Goal: Download file/media

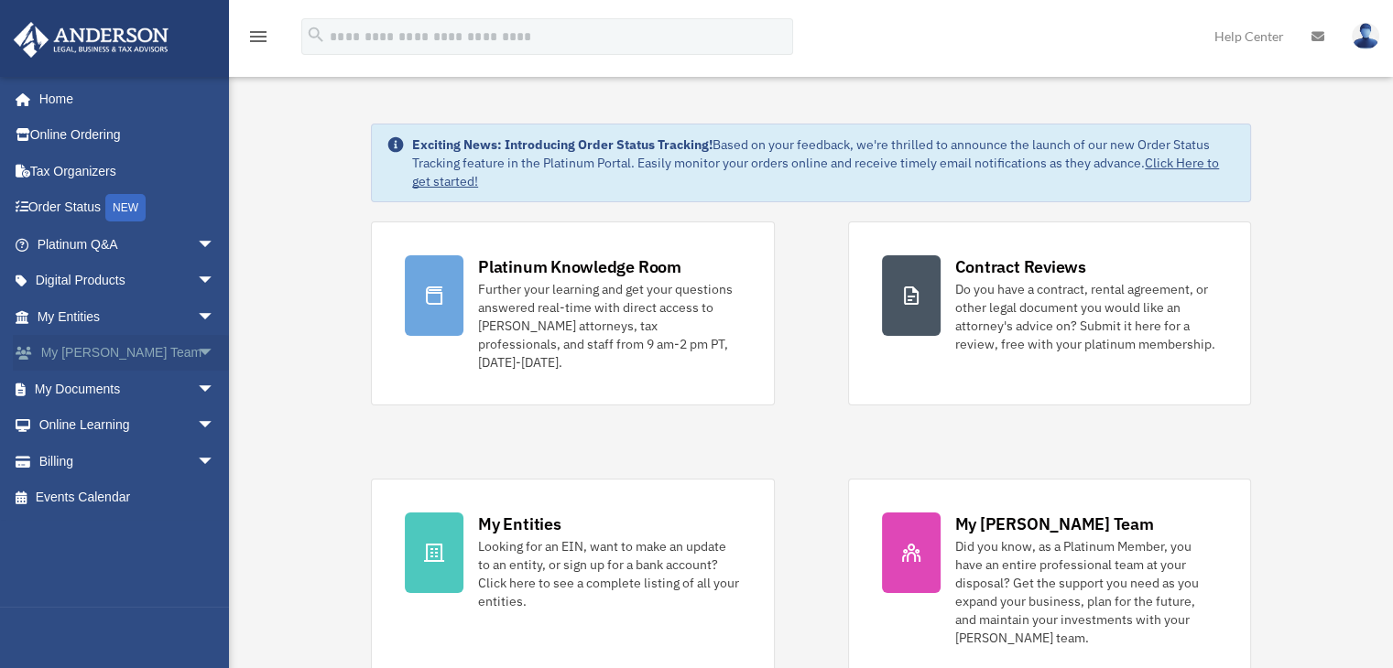
click at [197, 350] on span "arrow_drop_down" at bounding box center [215, 354] width 37 height 38
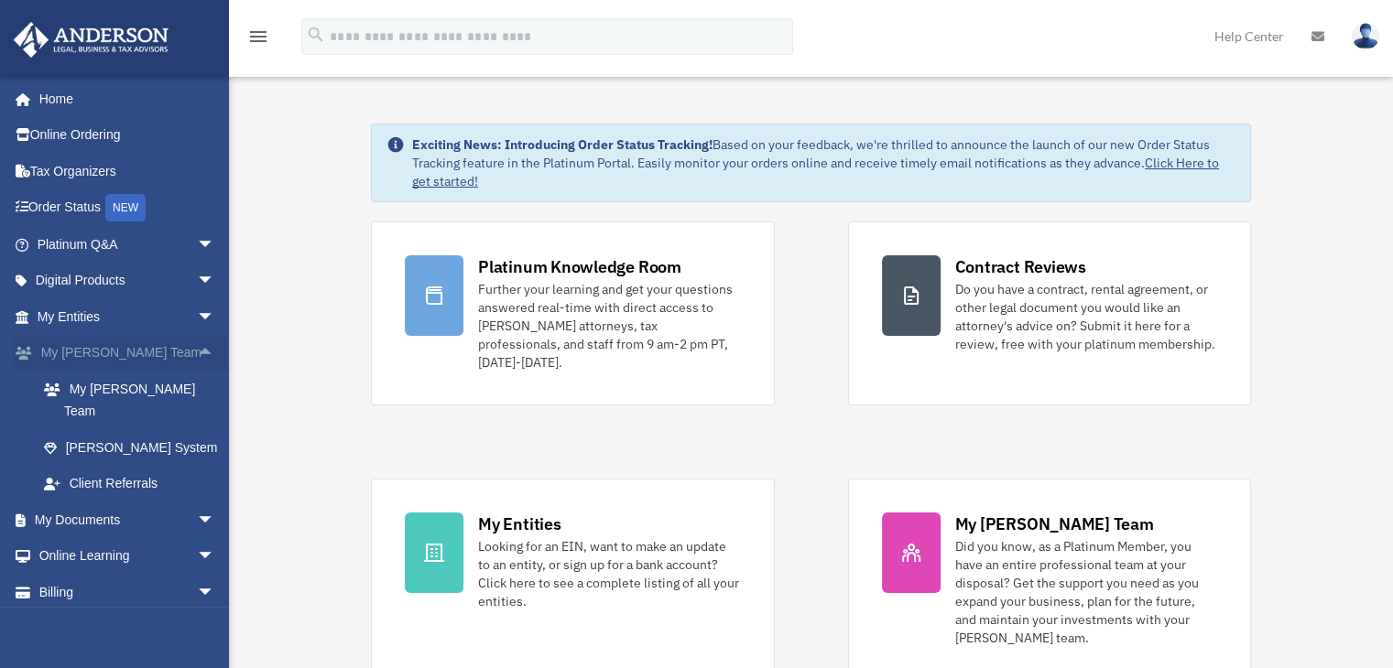
click at [197, 350] on span "arrow_drop_up" at bounding box center [215, 354] width 37 height 38
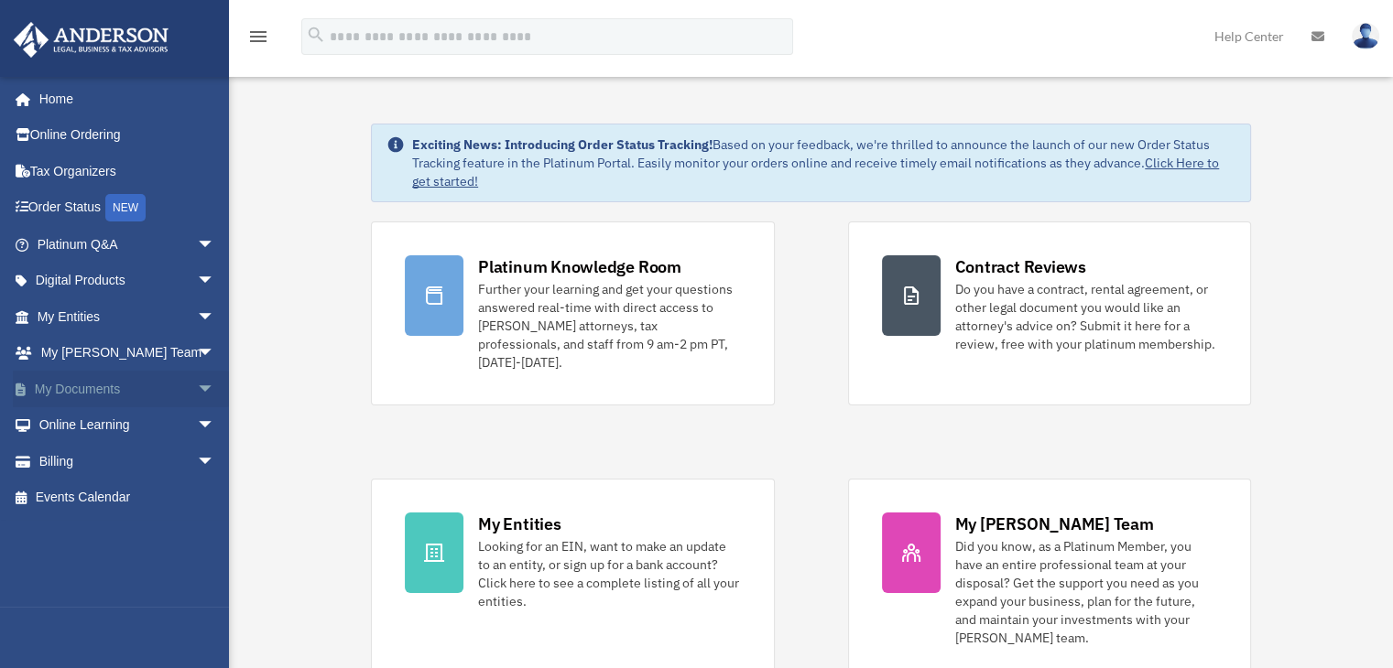
click at [197, 381] on span "arrow_drop_down" at bounding box center [215, 390] width 37 height 38
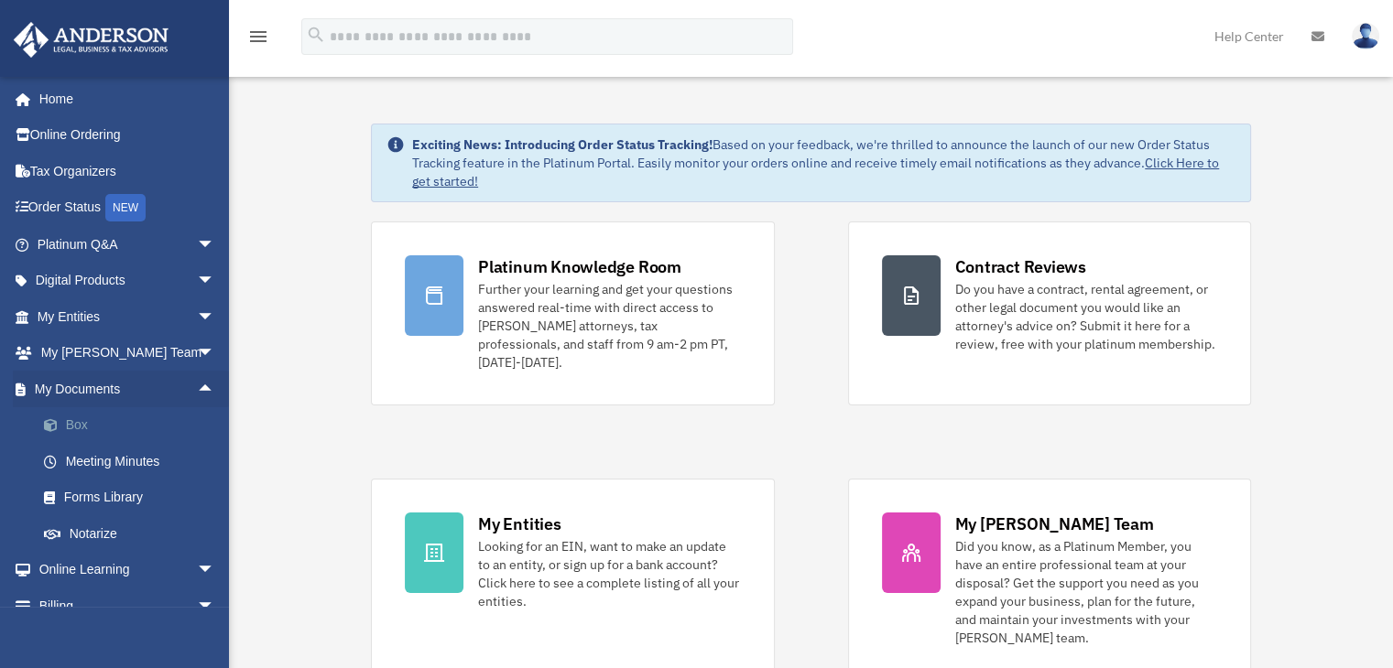
click at [73, 419] on link "Box" at bounding box center [134, 425] width 217 height 37
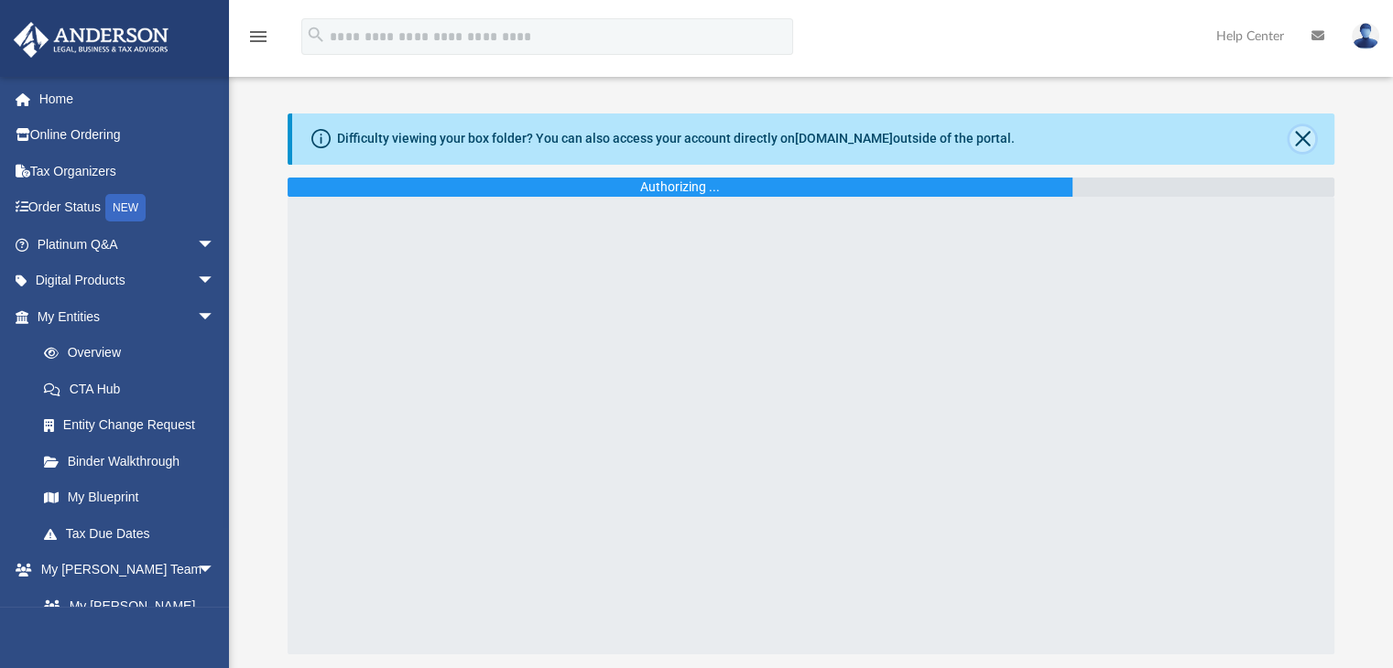
click at [1297, 136] on button "Close" at bounding box center [1302, 139] width 26 height 26
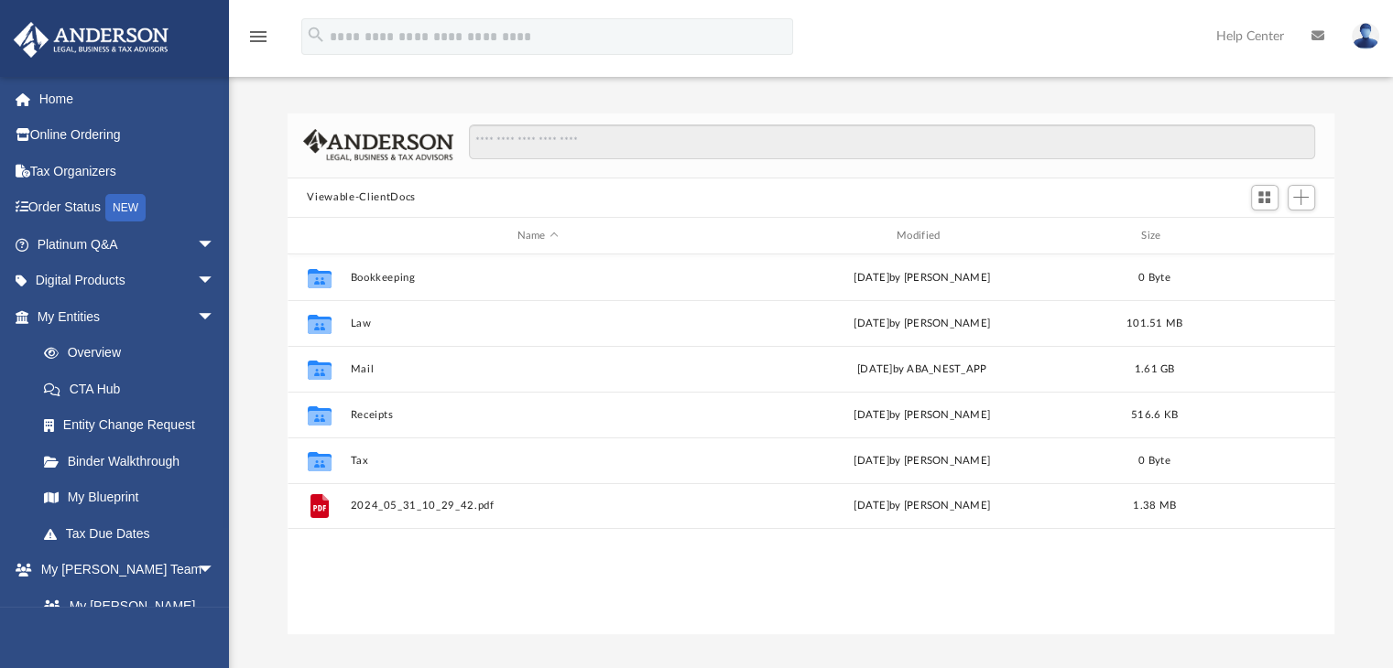
scroll to position [402, 1033]
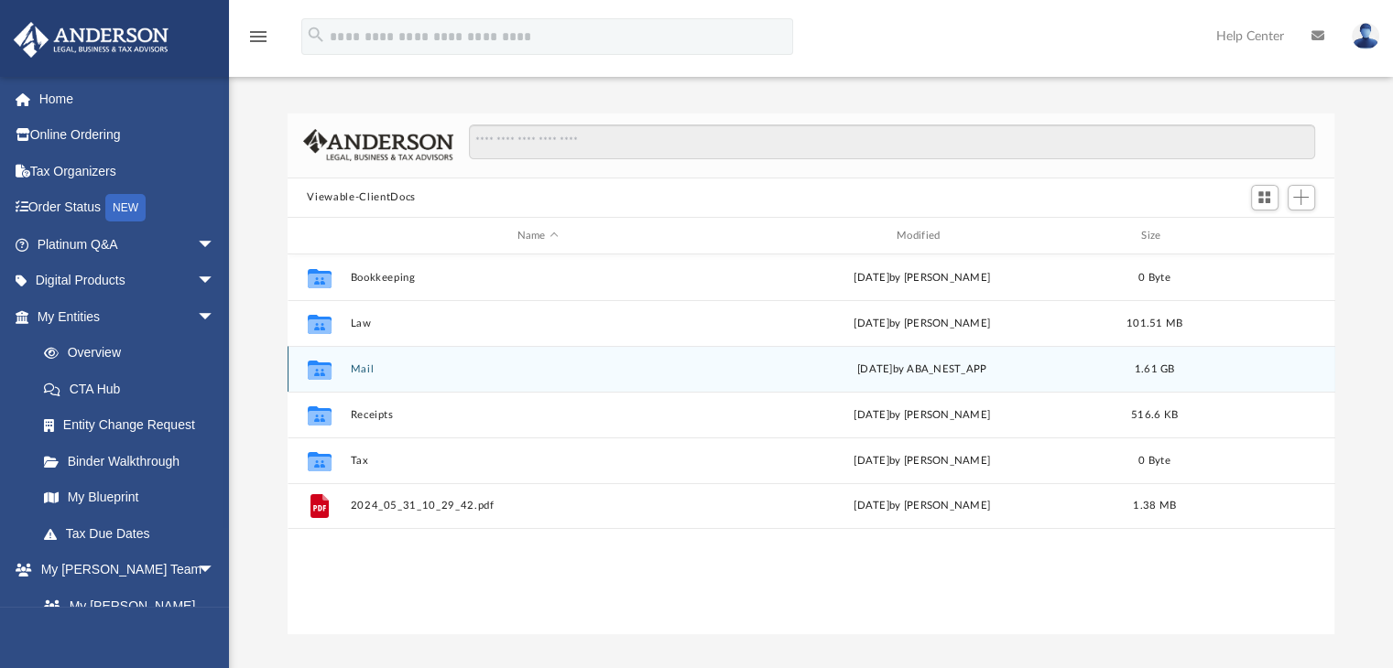
click at [358, 370] on button "Mail" at bounding box center [537, 369] width 375 height 12
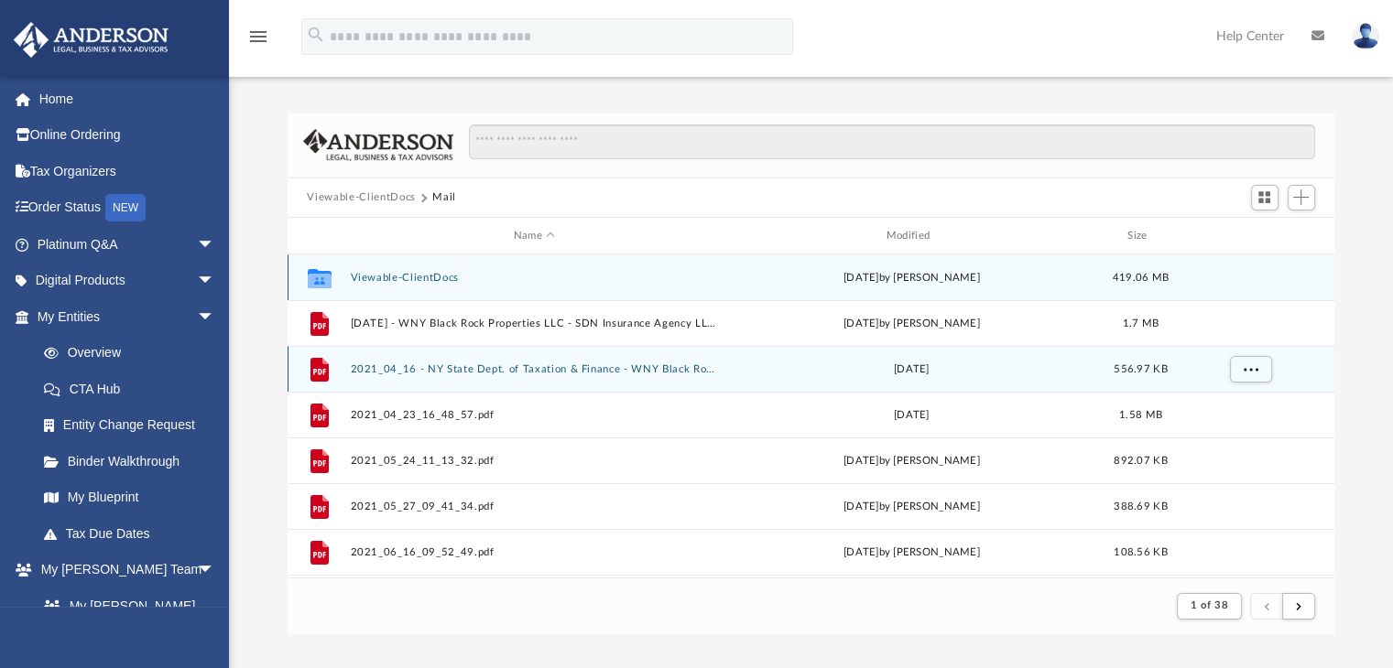
scroll to position [345, 1033]
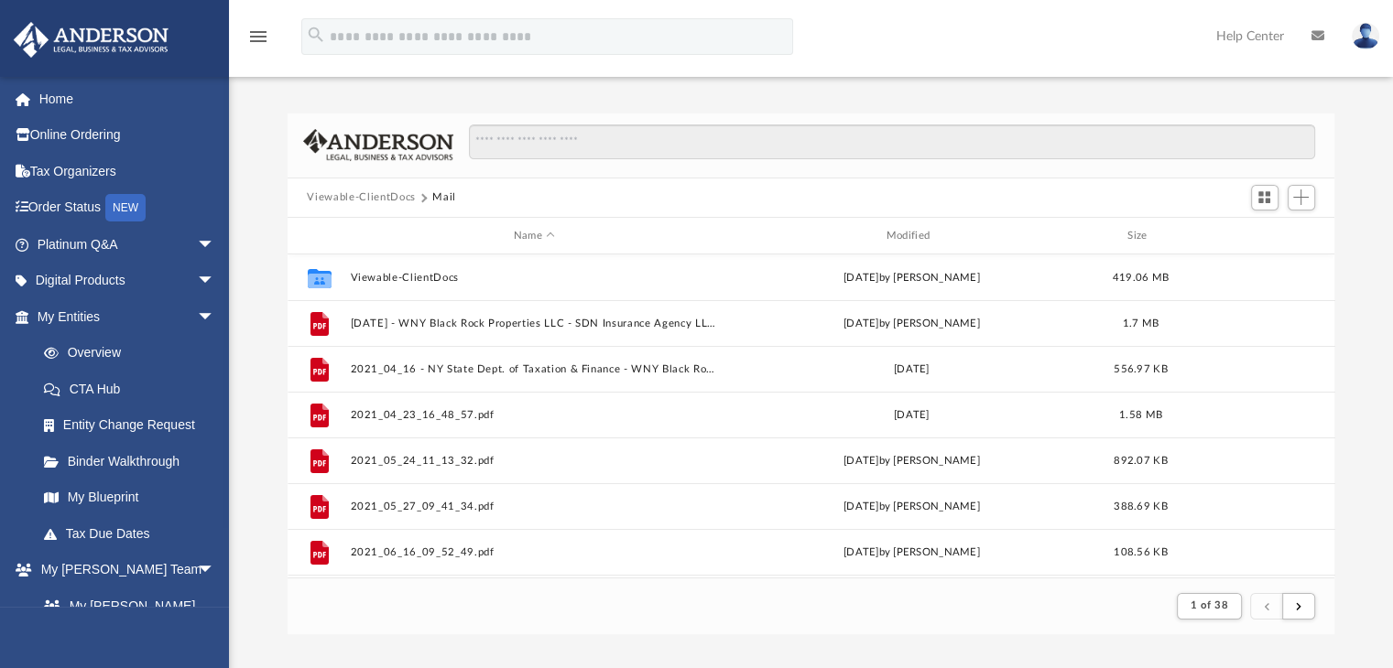
click at [916, 226] on div "Name Modified Size" at bounding box center [810, 236] width 1047 height 37
click at [916, 235] on div "Modified" at bounding box center [910, 236] width 369 height 16
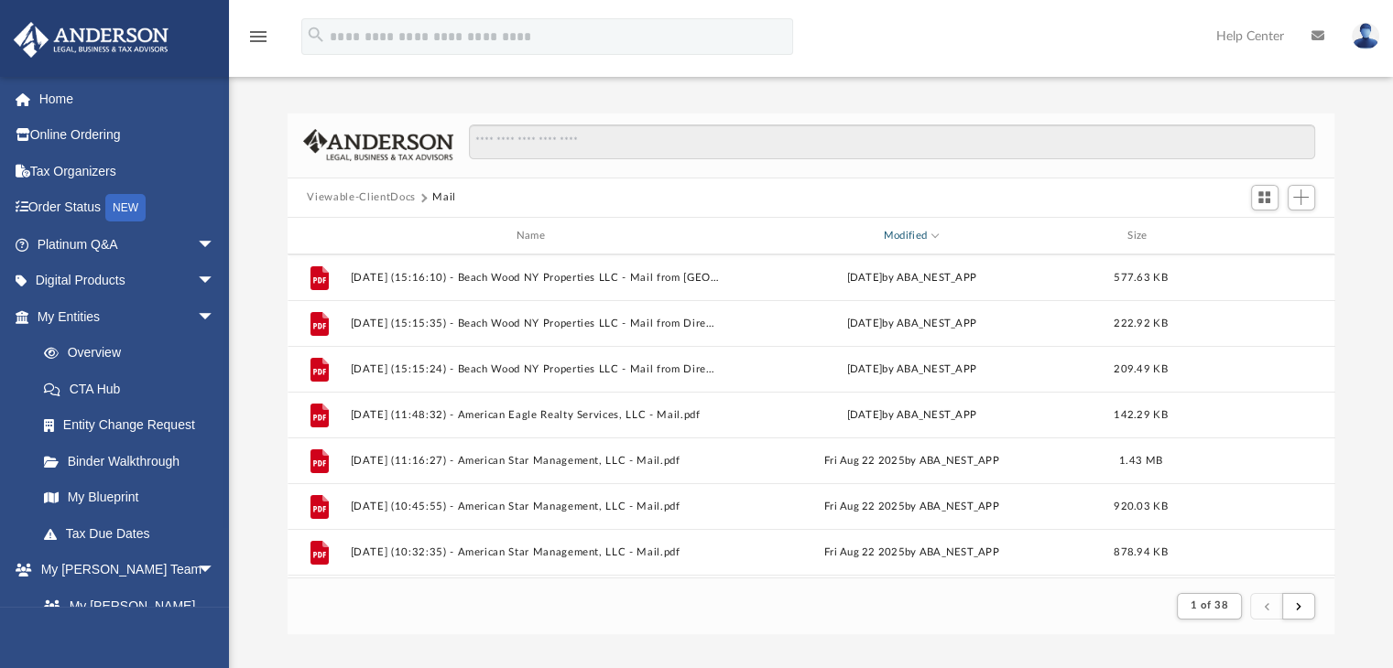
scroll to position [0, 0]
click at [1042, 87] on div "Difficulty viewing your box folder? You can also access your account directly o…" at bounding box center [811, 354] width 1164 height 559
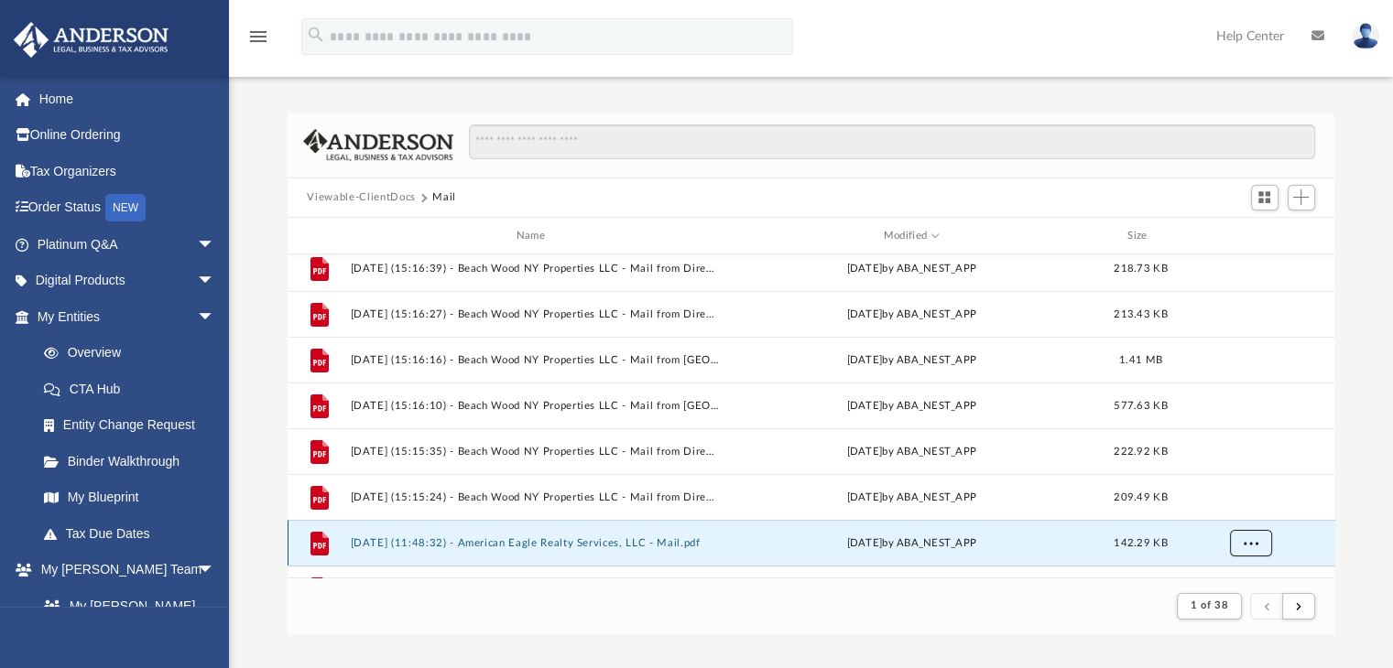
click at [1253, 540] on span "More options" at bounding box center [1249, 543] width 15 height 10
click at [1245, 496] on li "Download" at bounding box center [1233, 503] width 53 height 19
click at [1242, 539] on span "More options" at bounding box center [1249, 543] width 15 height 10
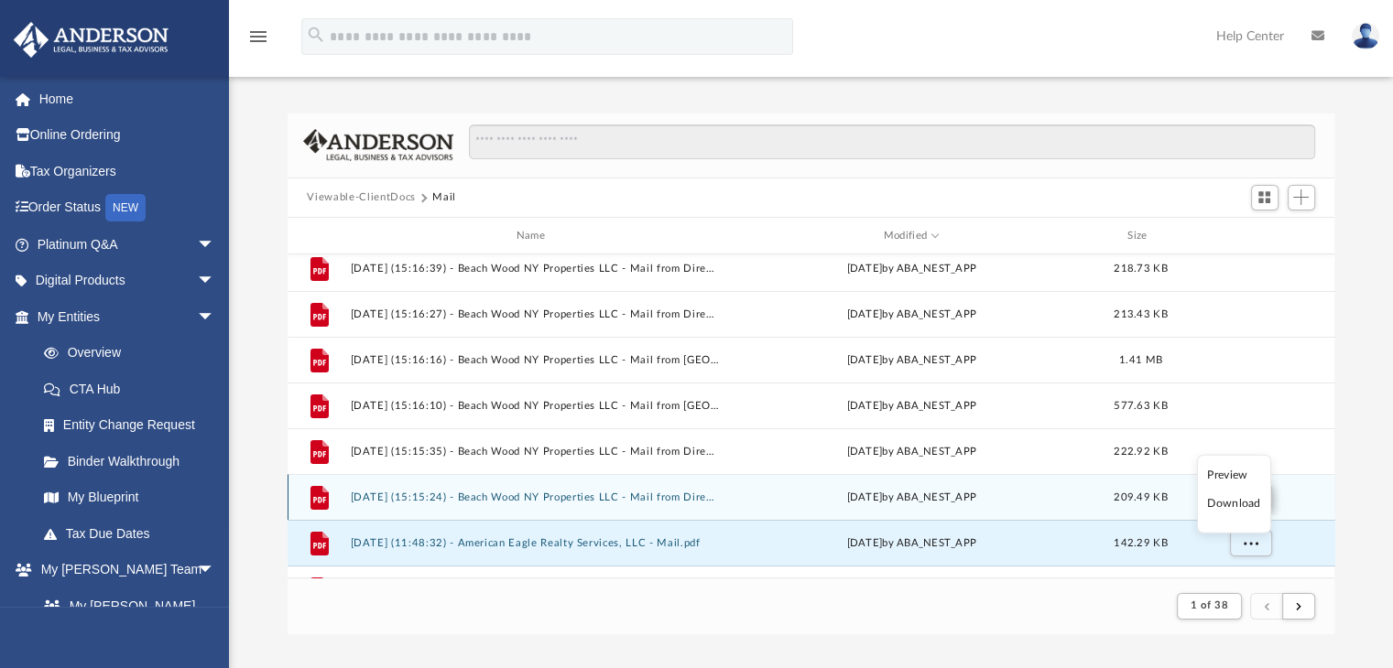
drag, startPoint x: 1240, startPoint y: 514, endPoint x: 1239, endPoint y: 503, distance: 11.0
click at [1240, 513] on li "Download" at bounding box center [1233, 503] width 53 height 19
click at [1246, 497] on span "More options" at bounding box center [1249, 498] width 15 height 10
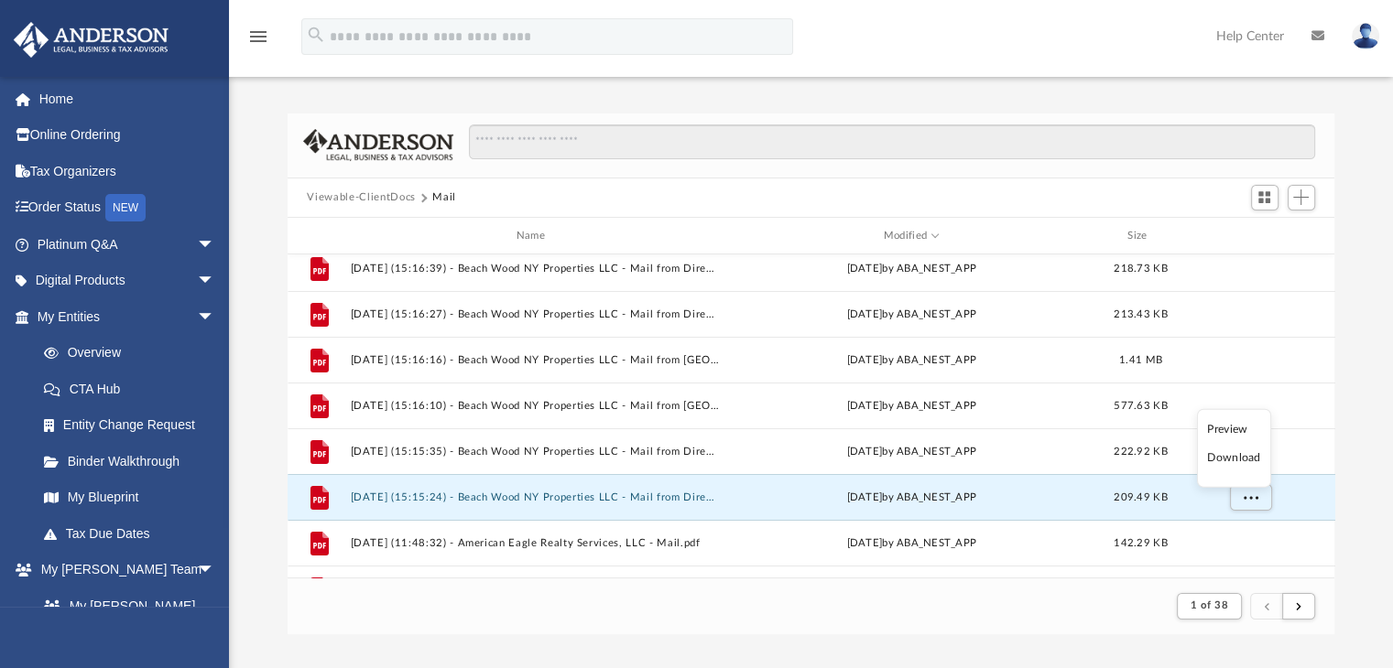
click at [1227, 460] on li "Download" at bounding box center [1233, 458] width 53 height 19
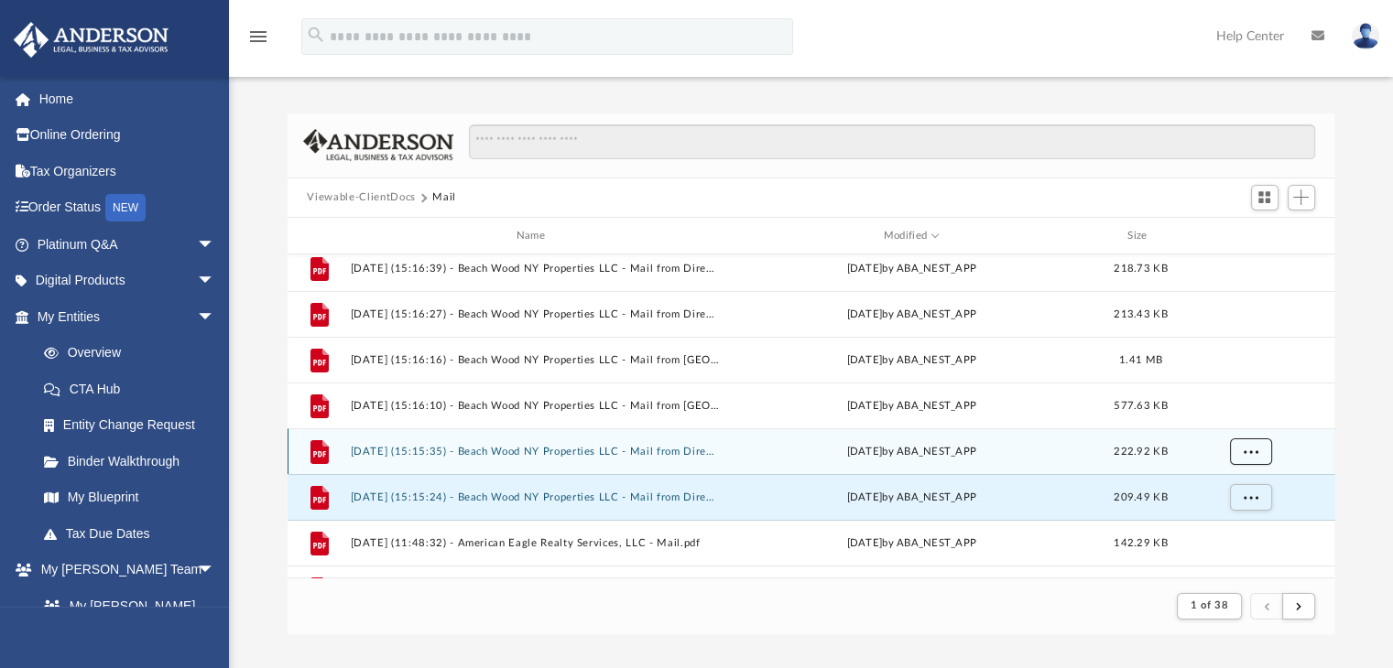
click at [1247, 448] on span "More options" at bounding box center [1249, 452] width 15 height 10
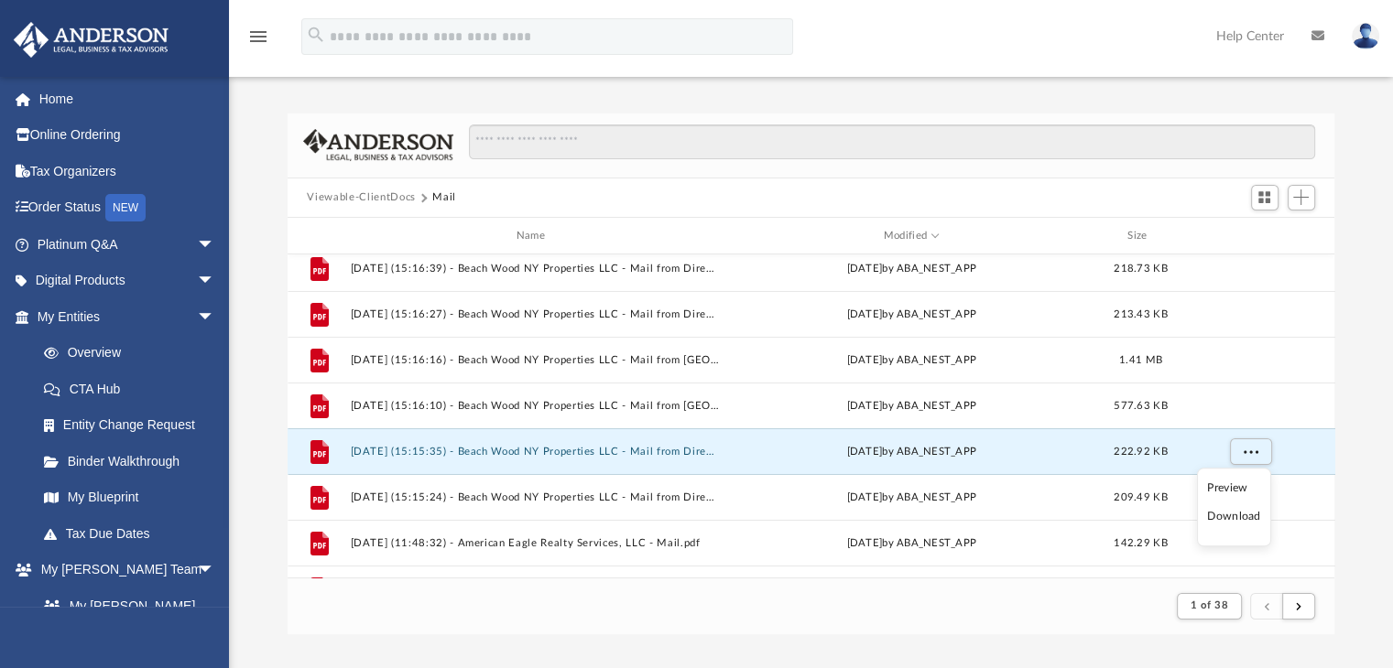
click at [1238, 514] on li "Download" at bounding box center [1233, 517] width 53 height 19
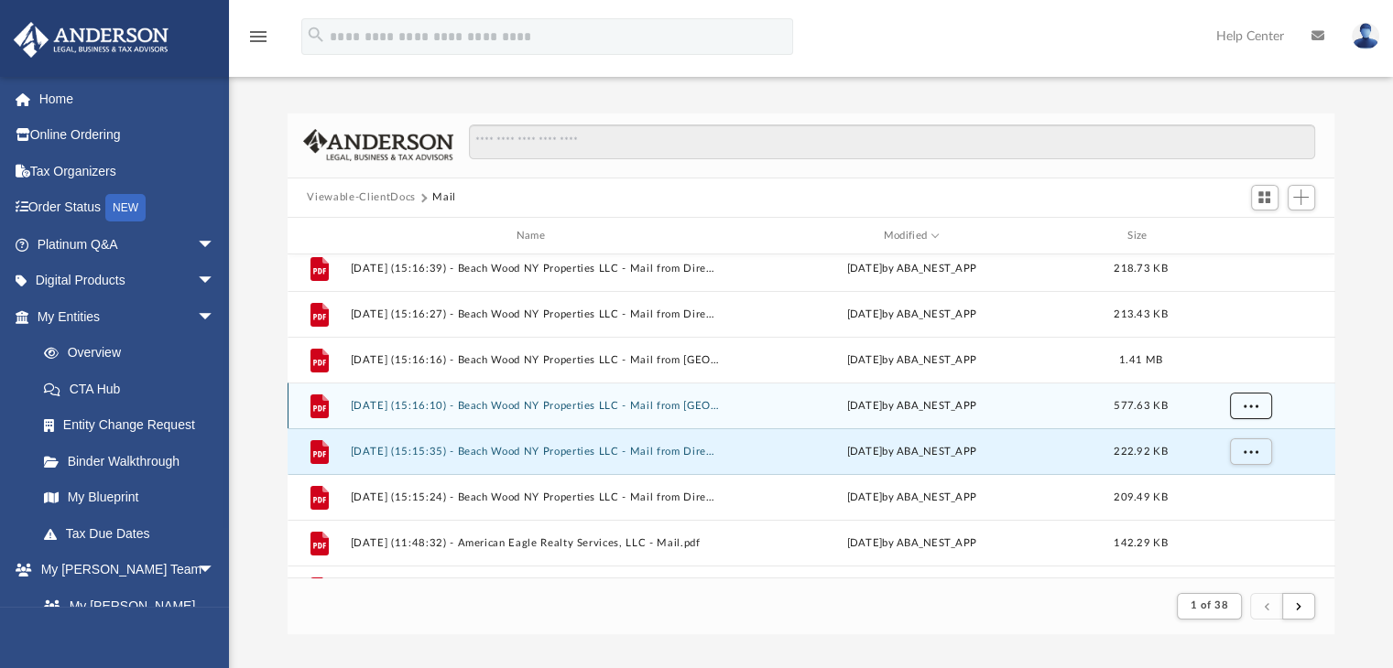
click at [1258, 404] on button "More options" at bounding box center [1250, 406] width 42 height 27
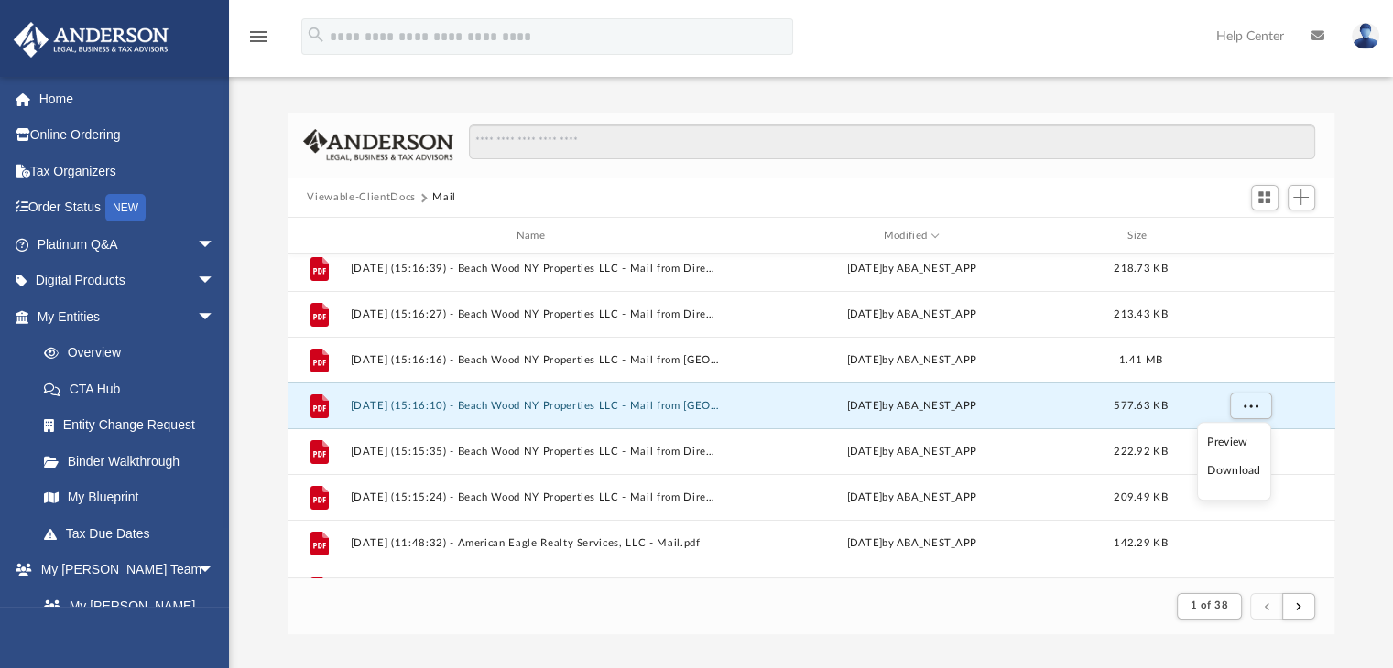
click at [1231, 473] on li "Download" at bounding box center [1233, 471] width 53 height 19
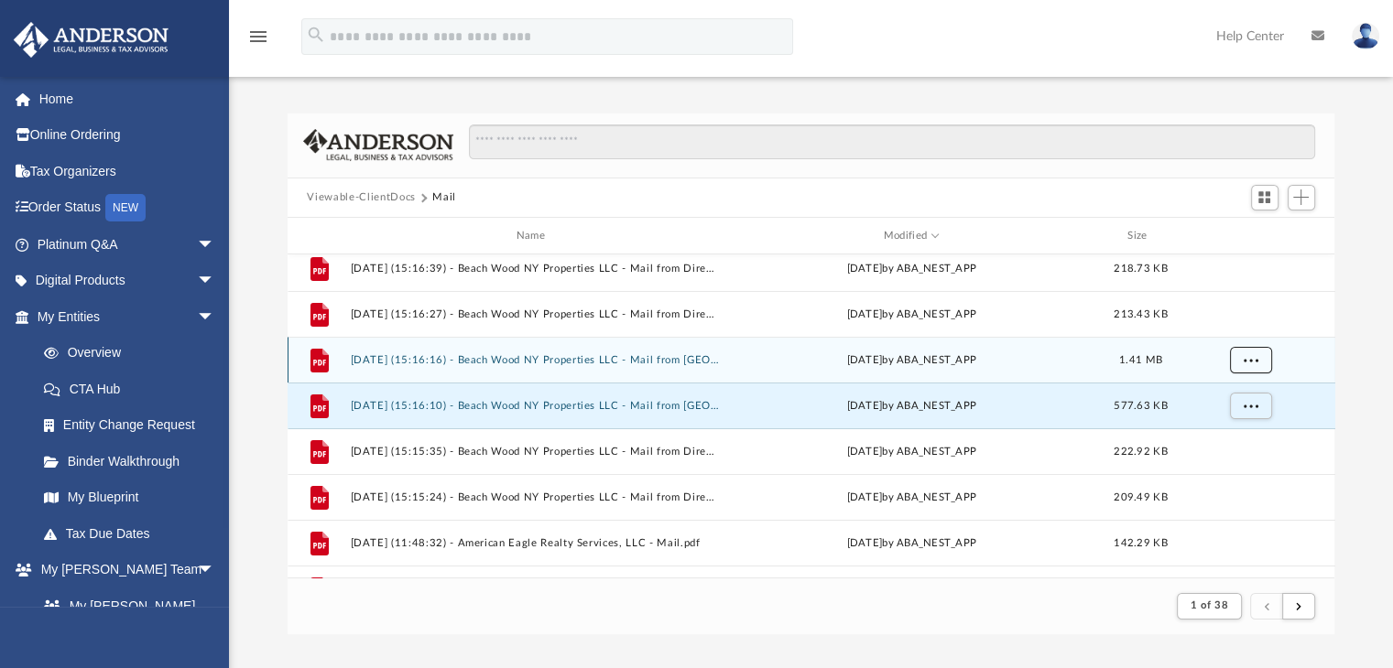
click at [1249, 367] on button "More options" at bounding box center [1250, 360] width 42 height 27
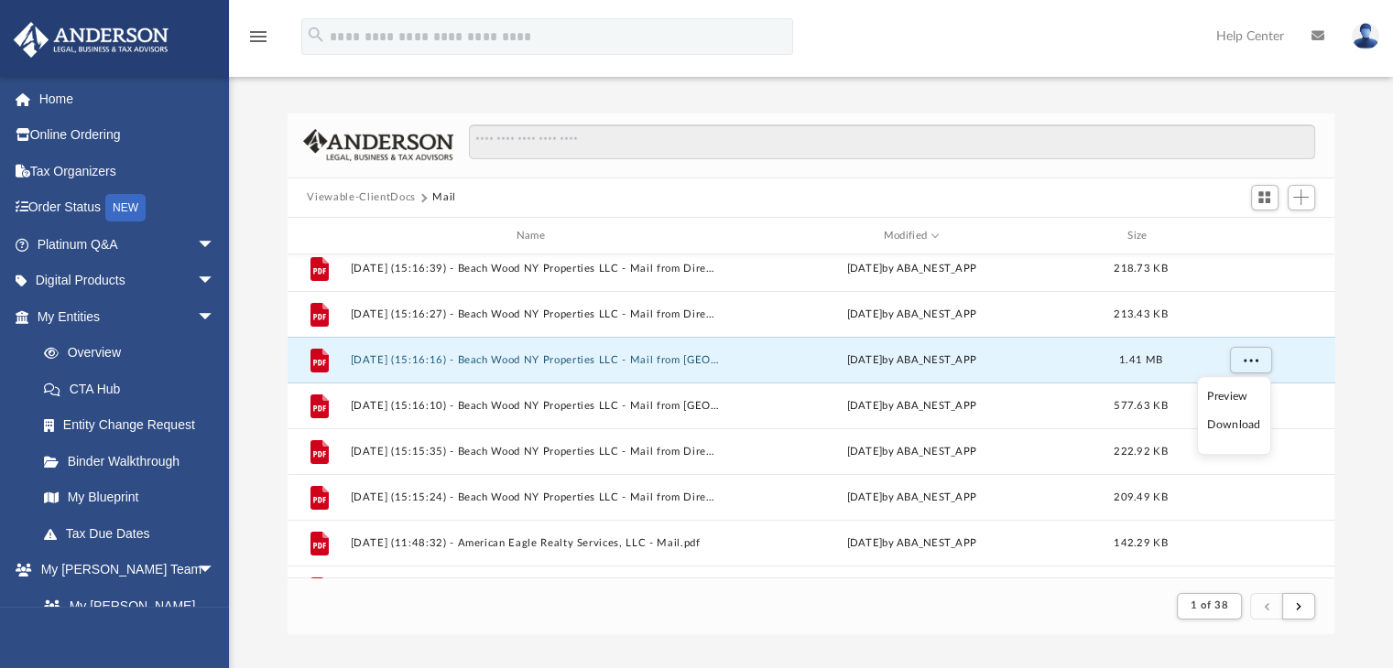
click at [1242, 428] on li "Download" at bounding box center [1233, 426] width 53 height 19
click at [906, 71] on div "menu search Site Menu add [EMAIL_ADDRESS][DOMAIN_NAME] My Profile Reset Passwor…" at bounding box center [696, 45] width 1365 height 62
click at [1239, 362] on button "More options" at bounding box center [1250, 360] width 42 height 27
click at [1228, 424] on li "Download" at bounding box center [1233, 426] width 53 height 19
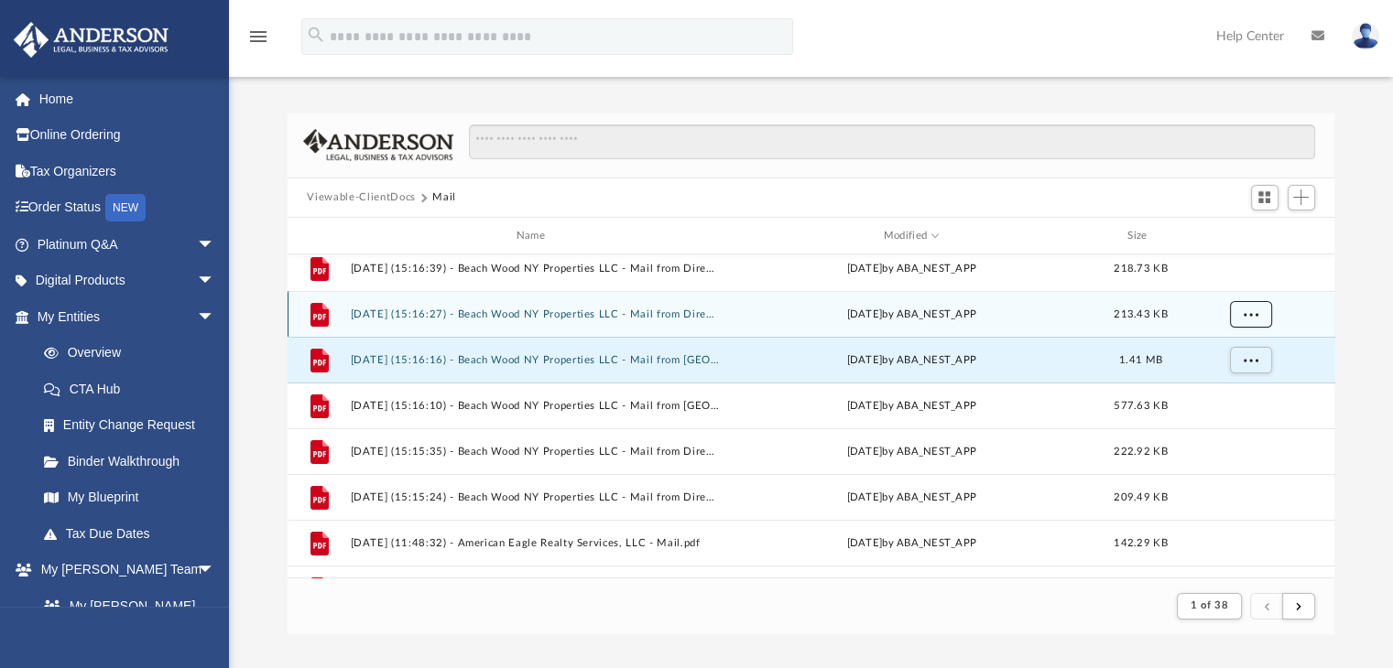
click at [1251, 316] on span "More options" at bounding box center [1249, 314] width 15 height 10
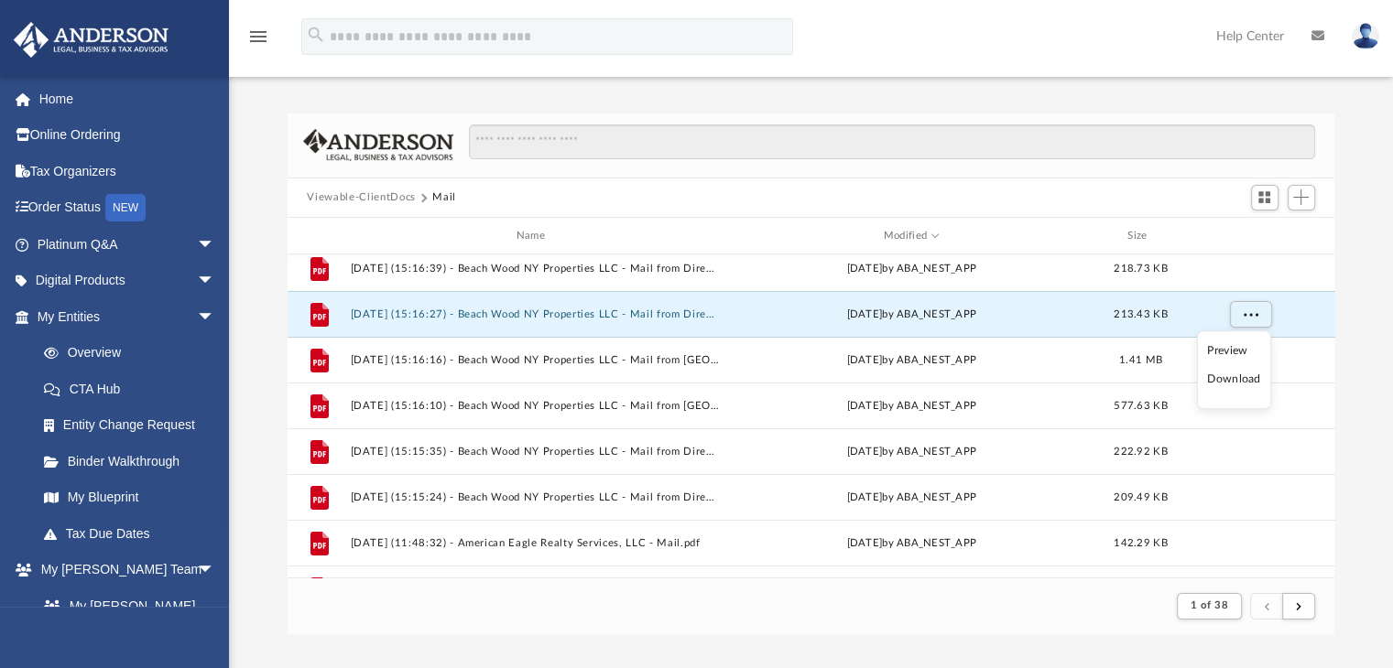
click at [1227, 375] on li "Download" at bounding box center [1233, 380] width 53 height 19
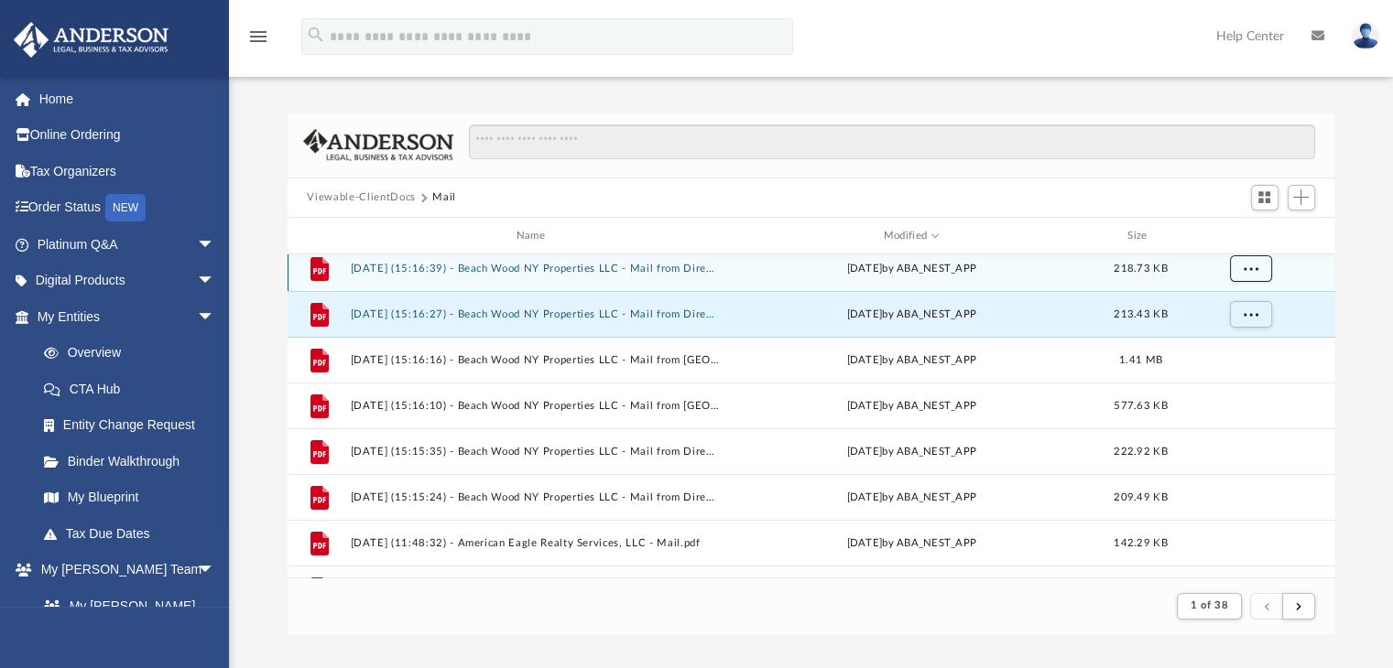
click at [1253, 265] on div "Collaborated Folder Viewable-ClientDocs [DATE] by [PERSON_NAME] 419.06 MB File …" at bounding box center [810, 416] width 1047 height 323
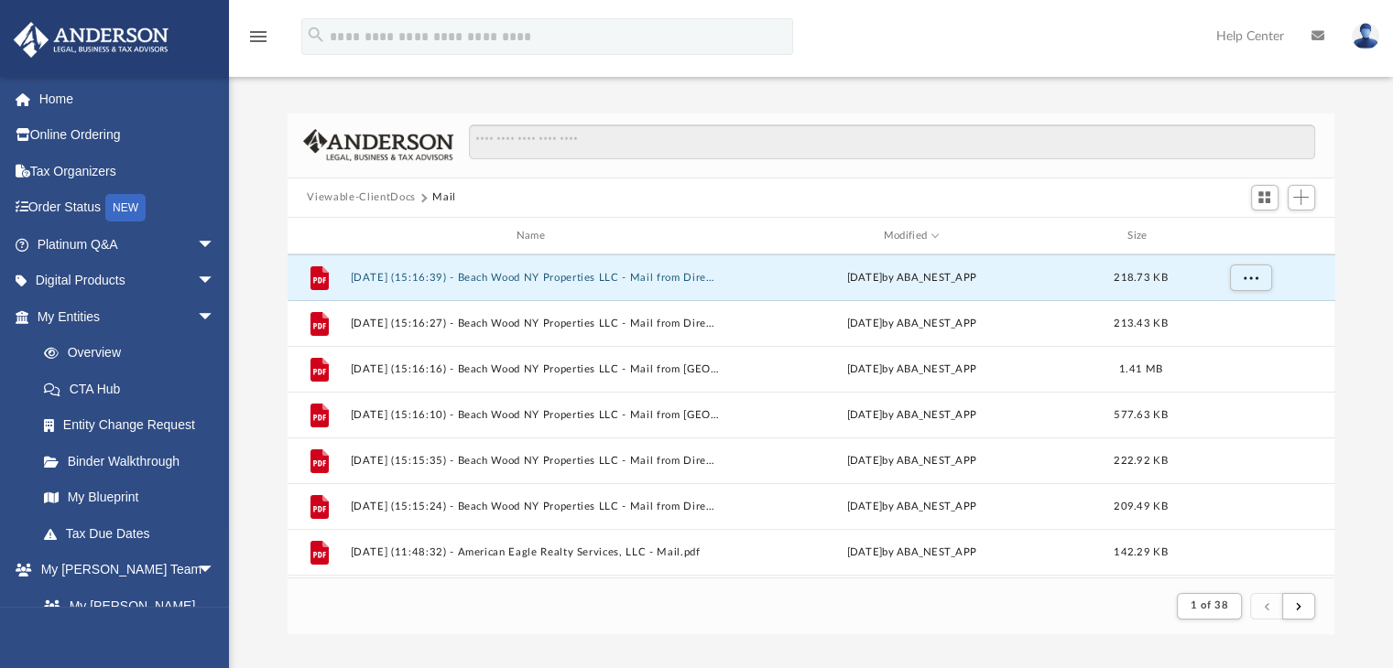
click at [839, 197] on div "Viewable-ClientDocs Mail" at bounding box center [810, 199] width 1047 height 40
click at [1245, 276] on span "More options" at bounding box center [1249, 278] width 15 height 10
click at [1231, 345] on li "Download" at bounding box center [1233, 343] width 53 height 19
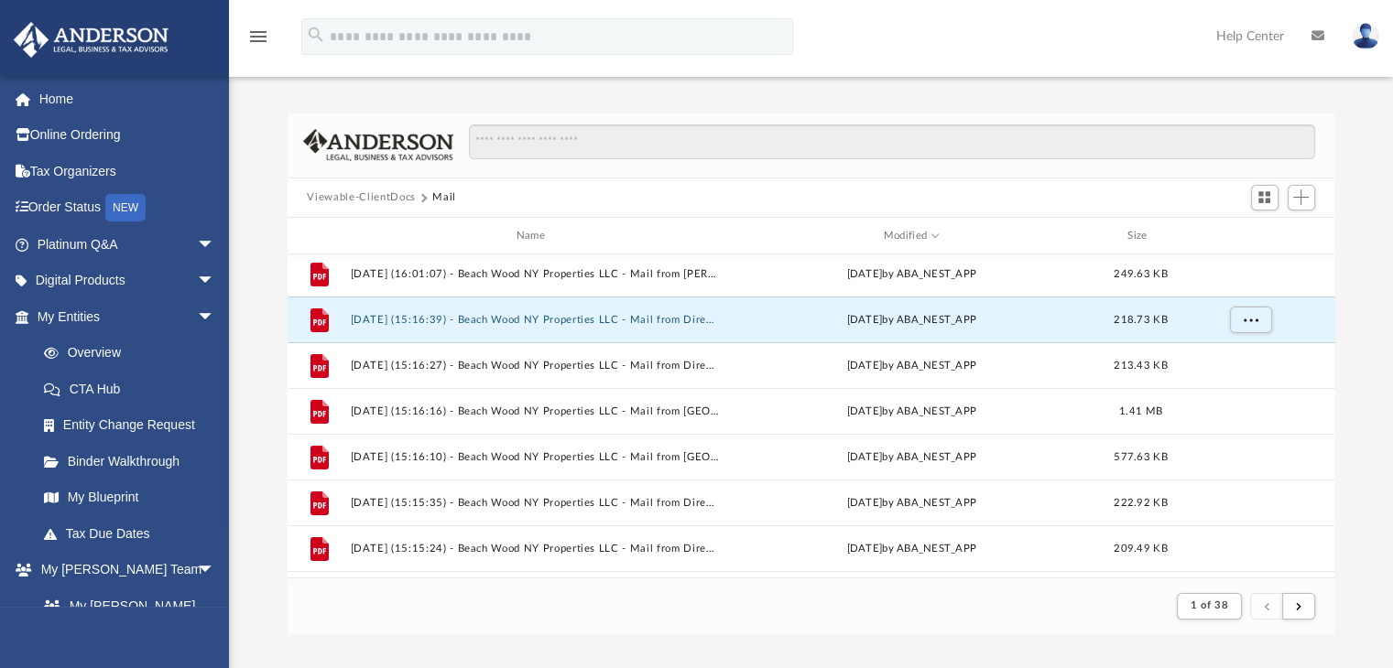
scroll to position [0, 0]
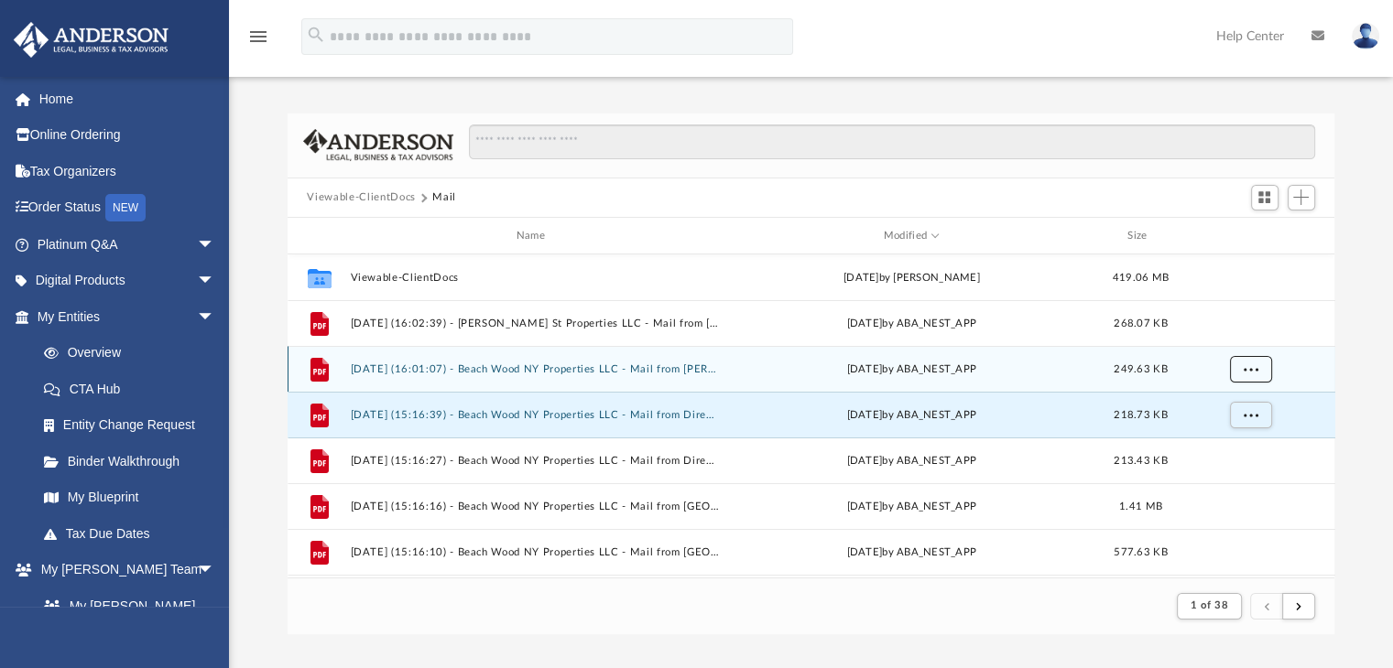
click at [1246, 366] on span "More options" at bounding box center [1249, 369] width 15 height 10
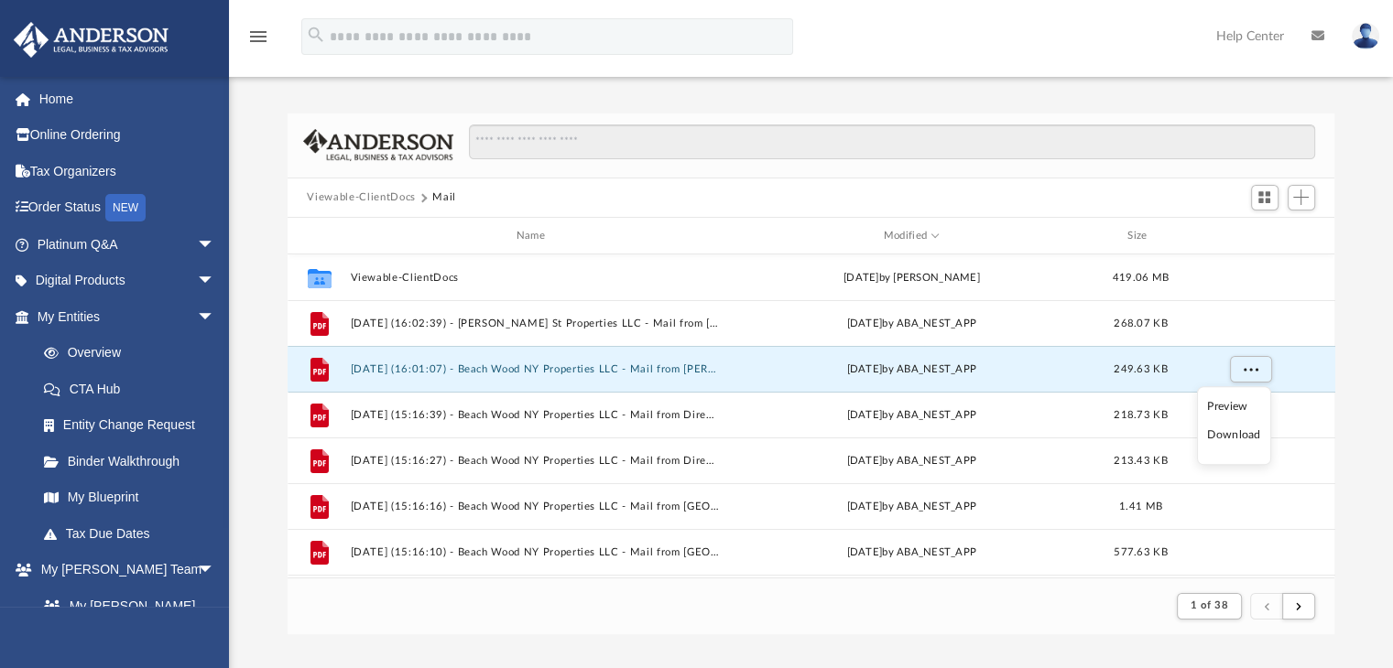
click at [1235, 432] on li "Download" at bounding box center [1233, 435] width 53 height 19
click at [845, 194] on div "Viewable-ClientDocs Mail" at bounding box center [810, 199] width 1047 height 40
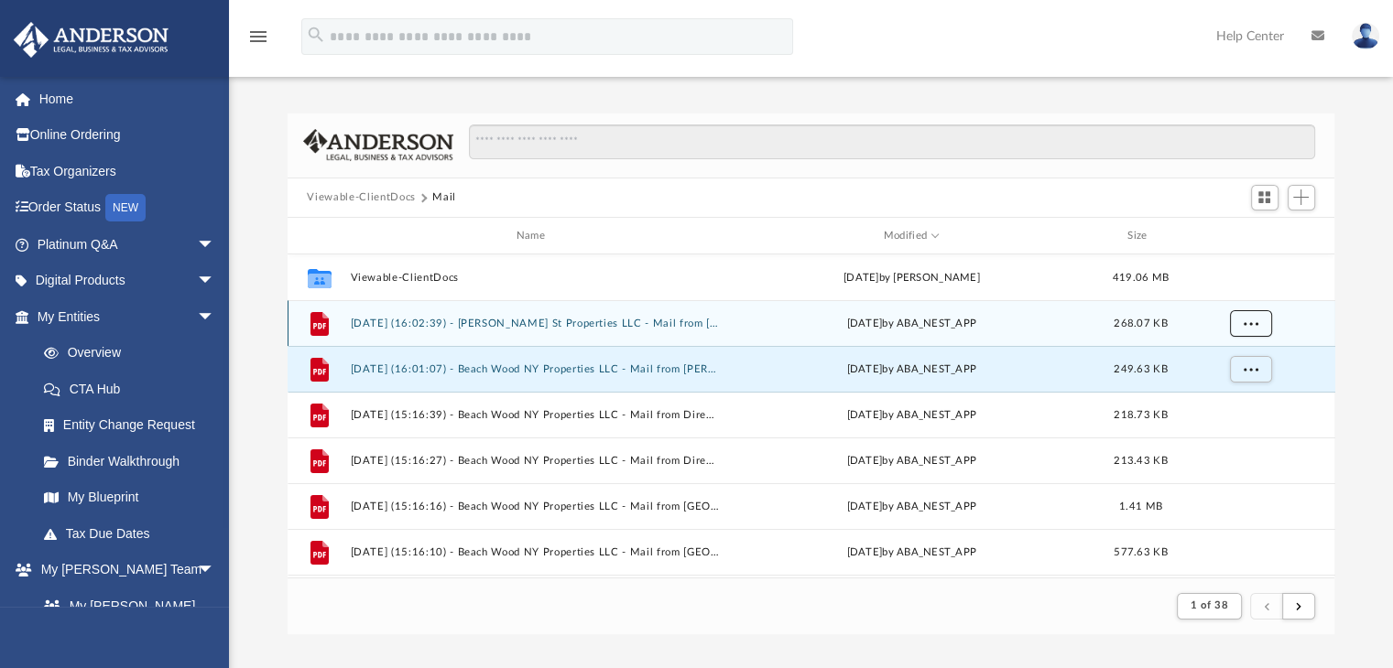
click at [1256, 315] on button "More options" at bounding box center [1250, 323] width 42 height 27
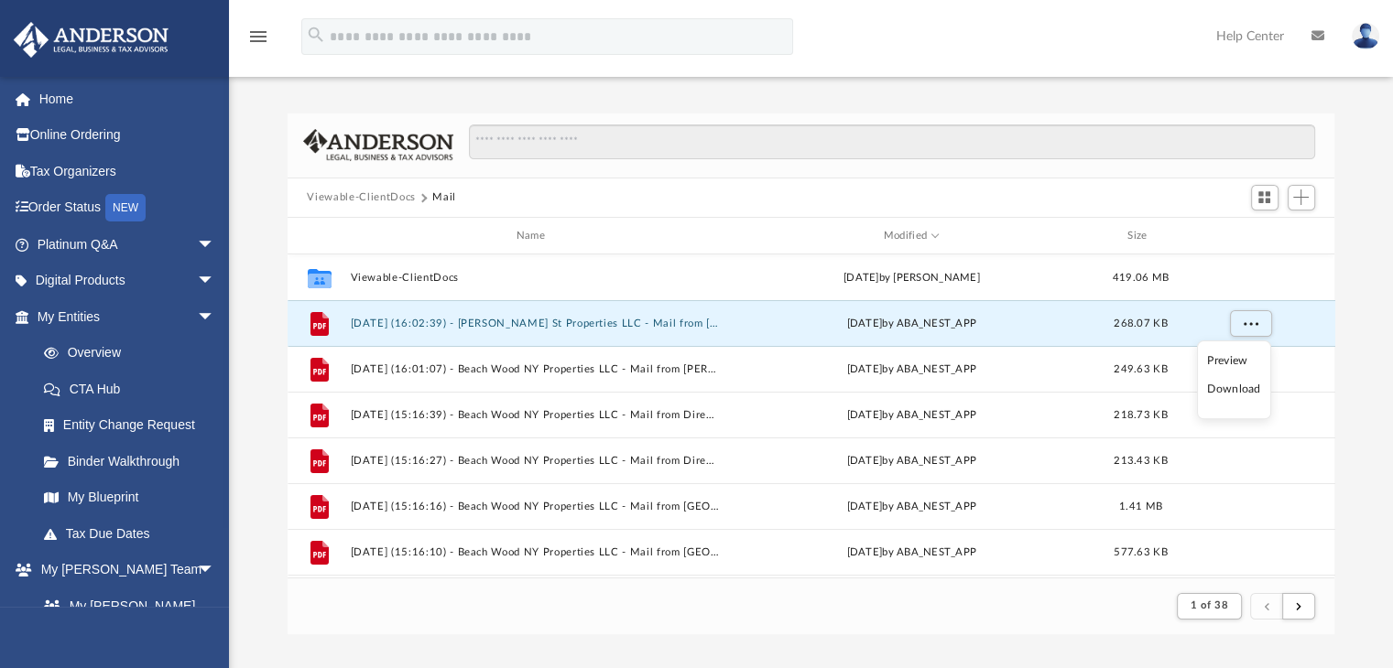
click at [1243, 389] on li "Download" at bounding box center [1233, 389] width 53 height 19
click at [381, 198] on button "Viewable-ClientDocs" at bounding box center [361, 198] width 108 height 16
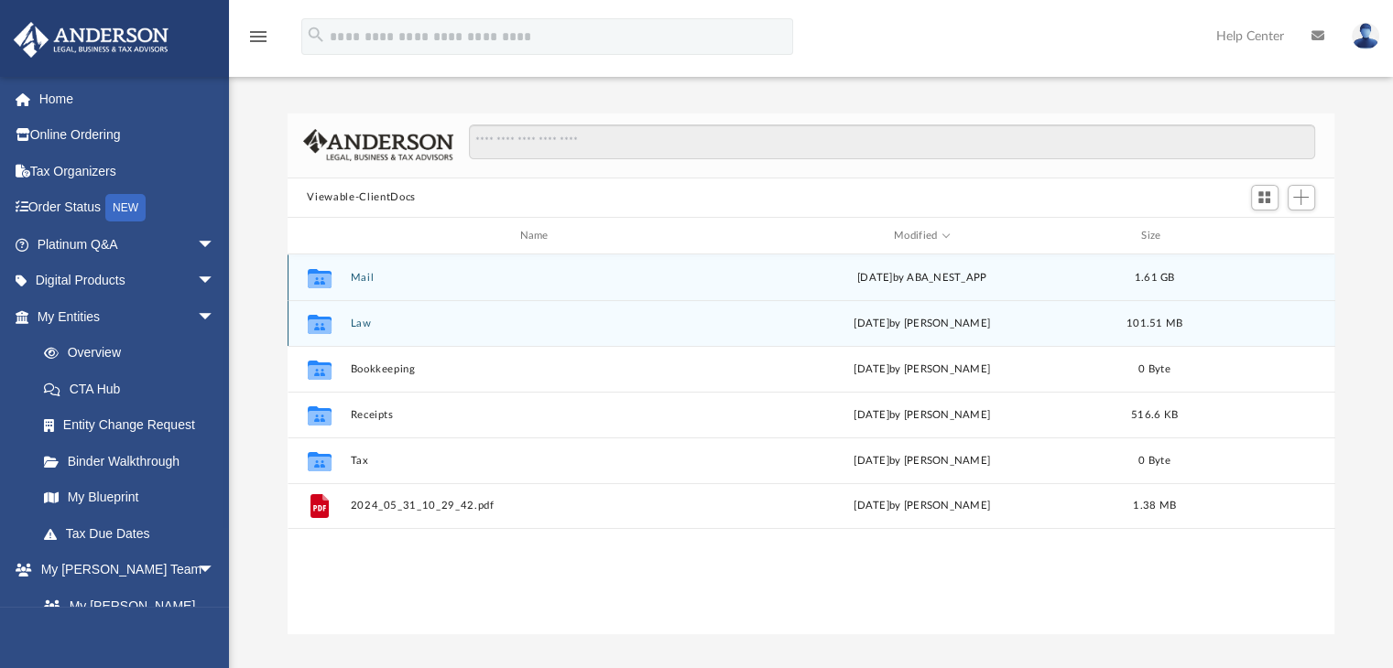
scroll to position [402, 1033]
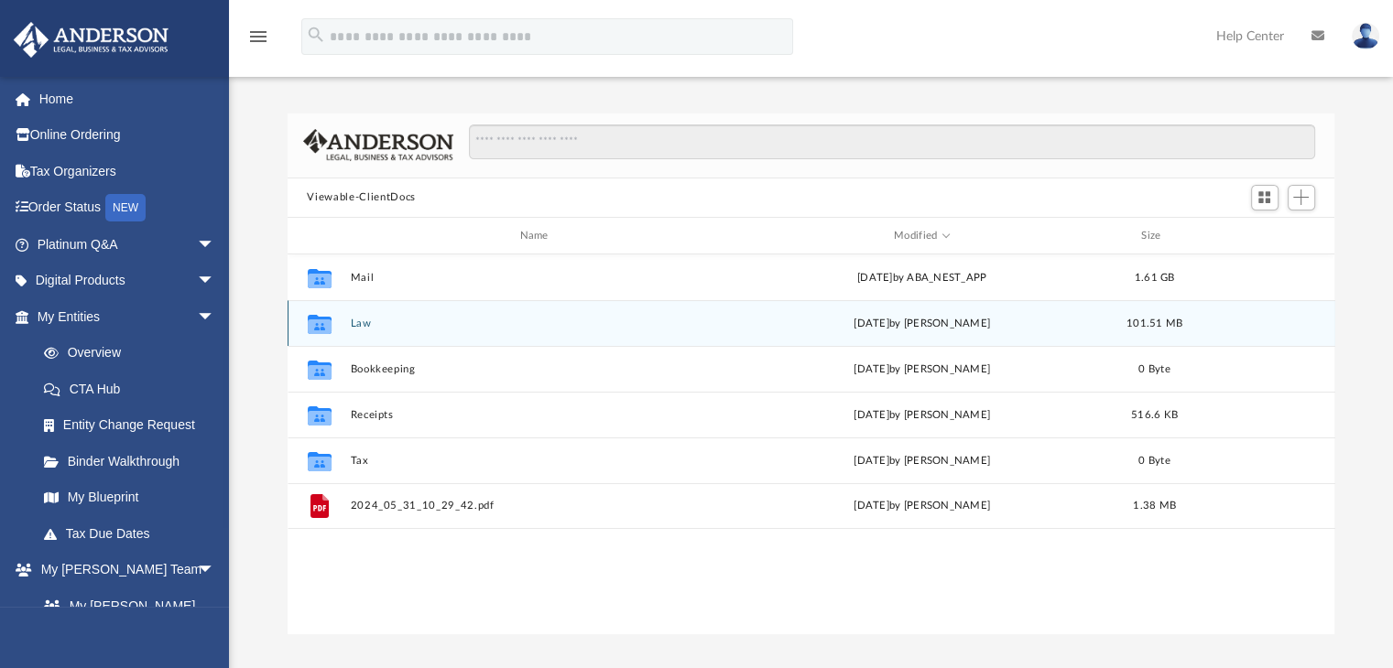
click at [938, 320] on div "[DATE] by [PERSON_NAME]" at bounding box center [920, 324] width 375 height 16
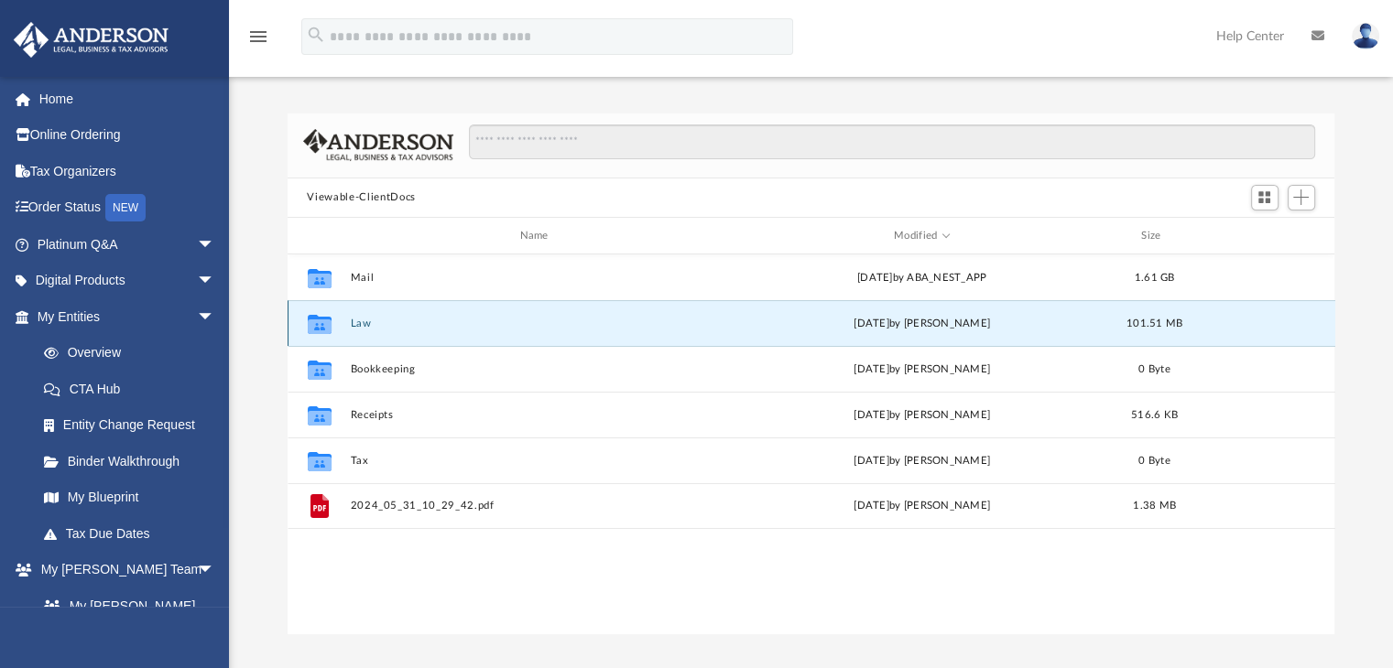
drag, startPoint x: 346, startPoint y: 327, endPoint x: 366, endPoint y: 327, distance: 20.1
click at [346, 326] on div "Collaborated Folder Law [DATE] by [PERSON_NAME] 101.51 MB" at bounding box center [810, 323] width 1047 height 46
click at [365, 327] on button "Law" at bounding box center [537, 324] width 375 height 12
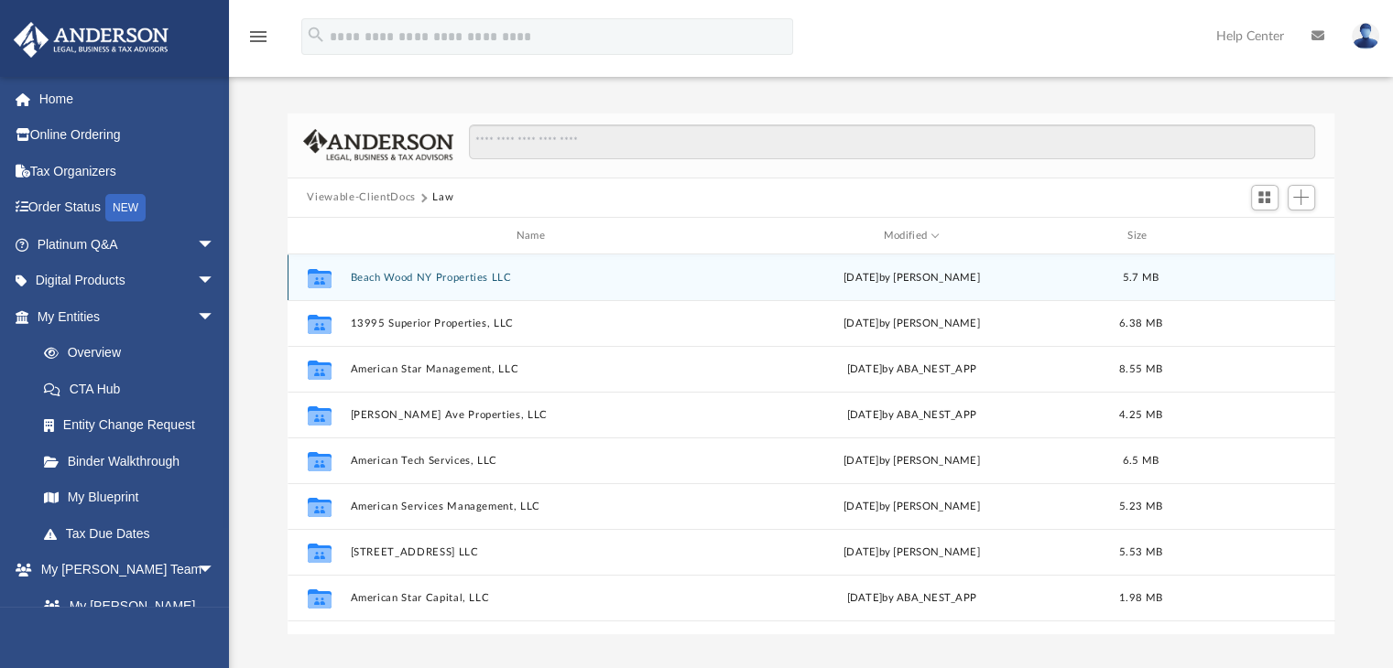
click at [906, 283] on div "[DATE] by [PERSON_NAME]" at bounding box center [911, 278] width 369 height 16
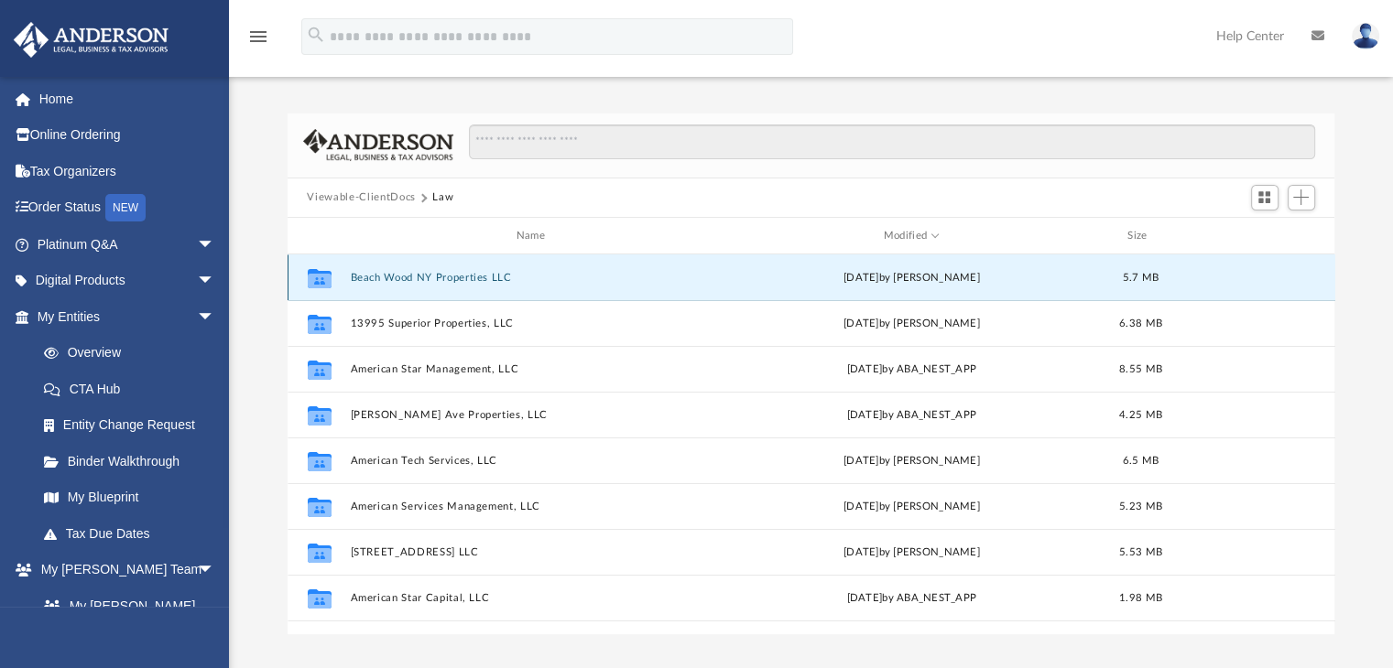
click at [912, 279] on div "[DATE] by [PERSON_NAME]" at bounding box center [911, 278] width 369 height 16
click at [483, 282] on button "Beach Wood NY Properties LLC" at bounding box center [534, 278] width 369 height 12
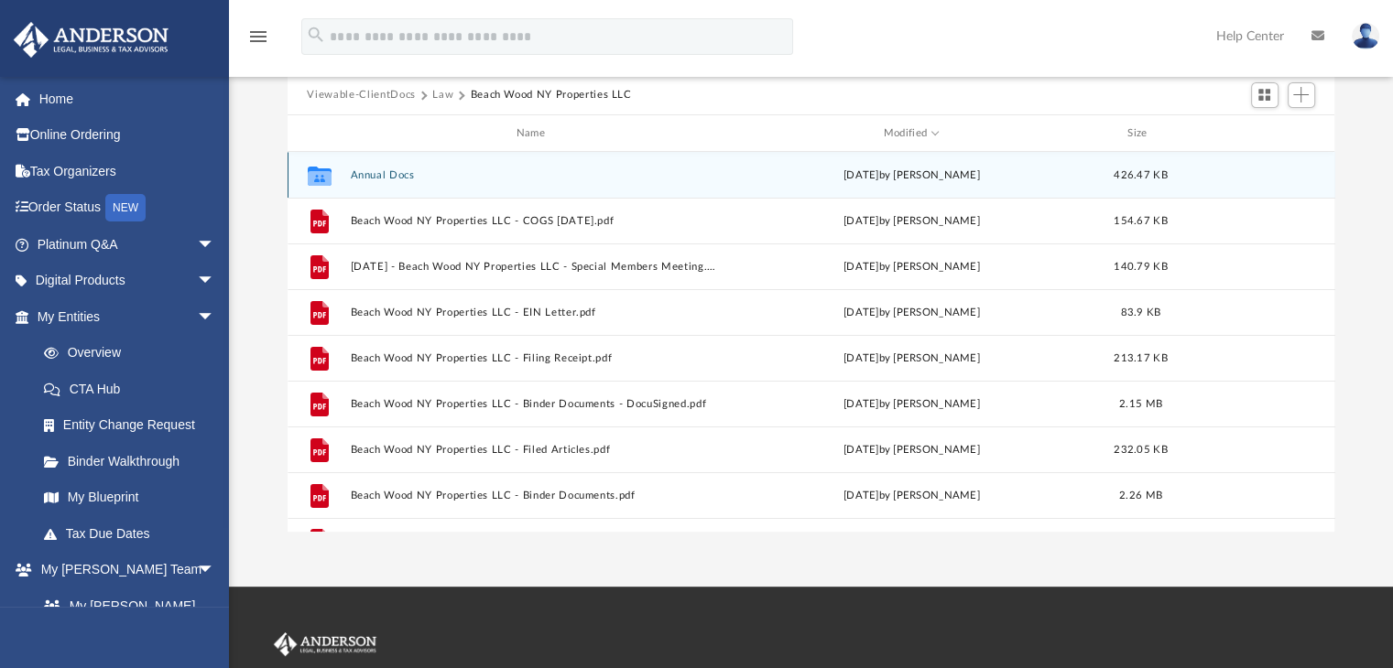
scroll to position [0, 0]
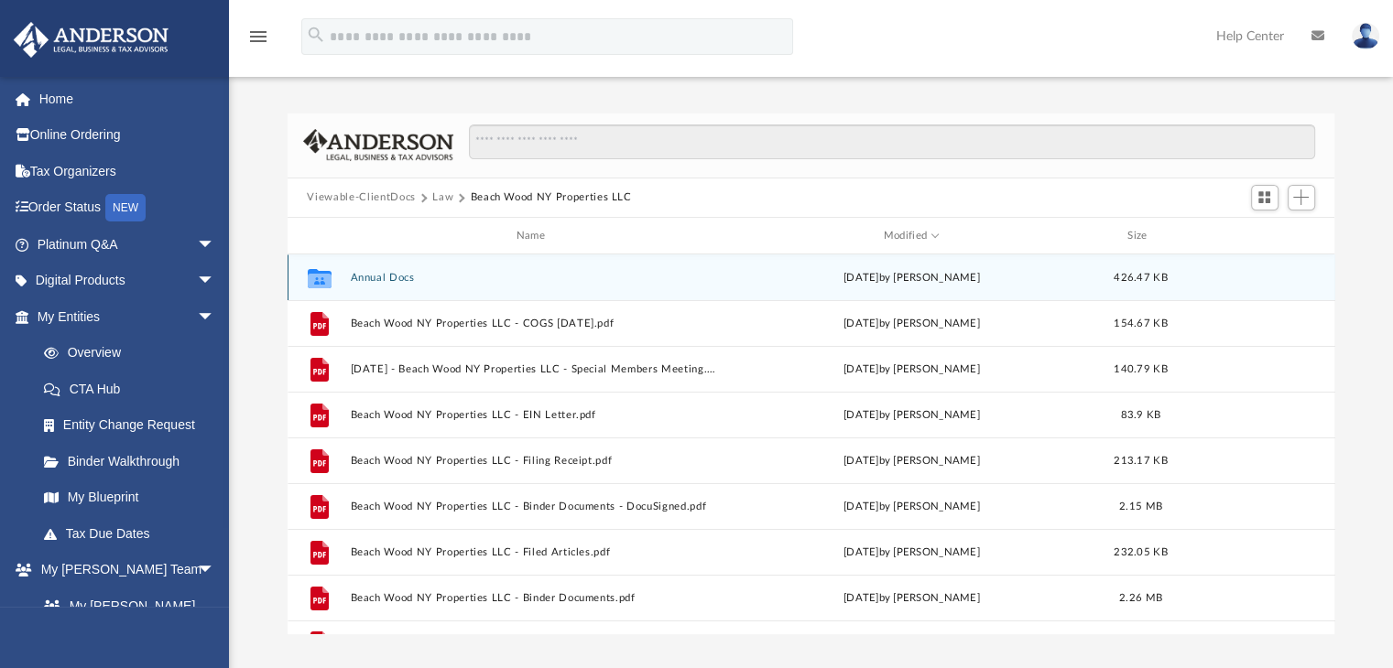
click at [408, 279] on button "Annual Docs" at bounding box center [534, 278] width 369 height 12
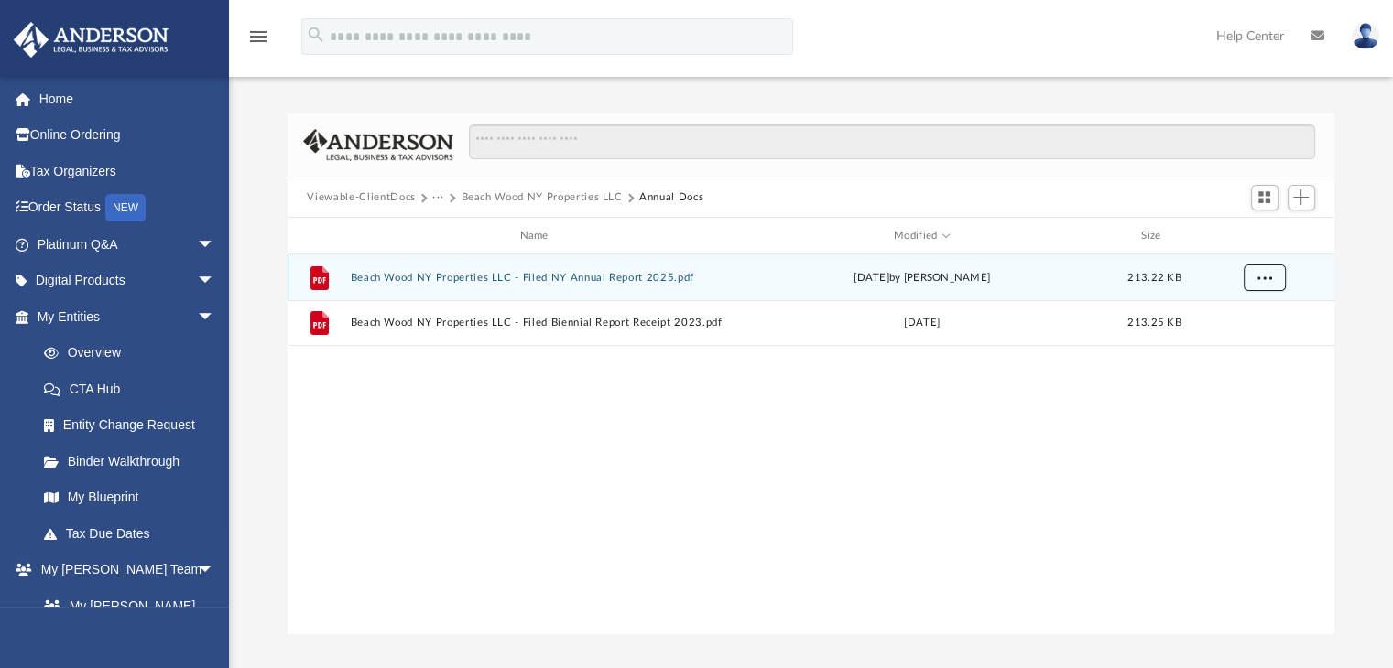
click at [1256, 280] on span "More options" at bounding box center [1263, 278] width 15 height 10
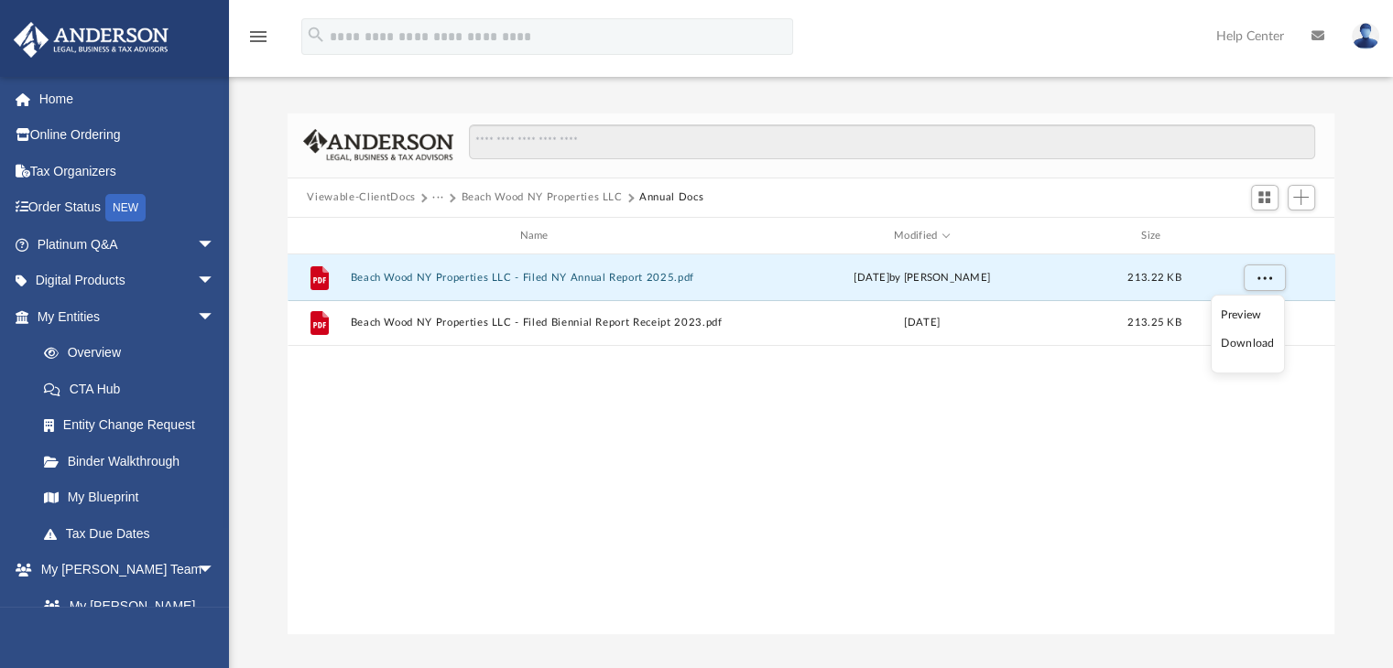
click at [1241, 342] on li "Download" at bounding box center [1246, 343] width 53 height 19
click at [490, 201] on button "Beach Wood NY Properties LLC" at bounding box center [541, 198] width 161 height 16
click at [396, 196] on button "Viewable-ClientDocs" at bounding box center [361, 198] width 108 height 16
